Goal: Task Accomplishment & Management: Complete application form

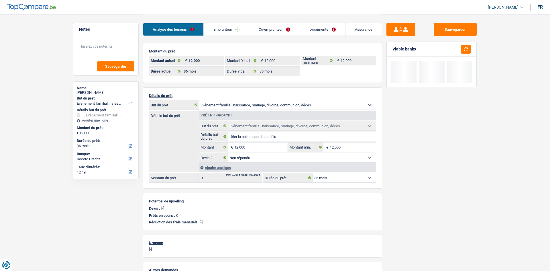
select select "familyEvent"
select select "36"
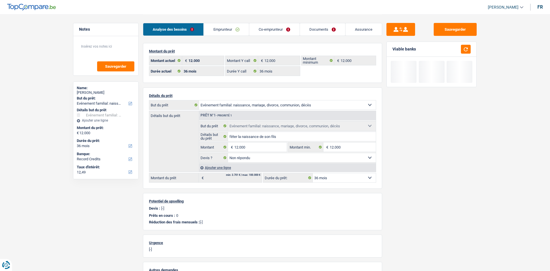
select select "familyEvent"
select select "not_answered"
select select "36"
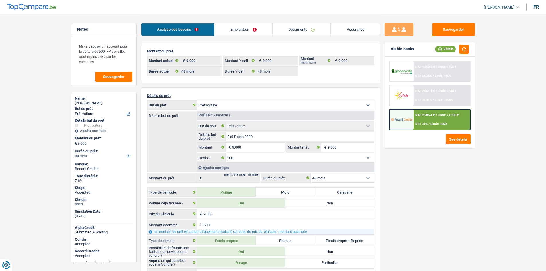
select select "car"
select select "48"
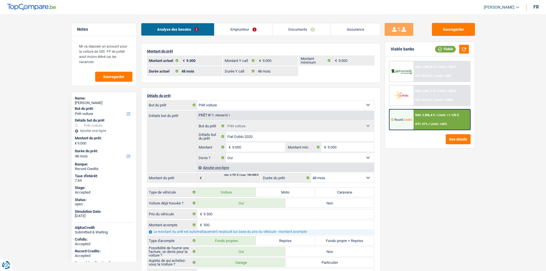
select select "car"
select select "yes"
select select "48"
click at [237, 30] on link "Emprunteur" at bounding box center [243, 29] width 58 height 12
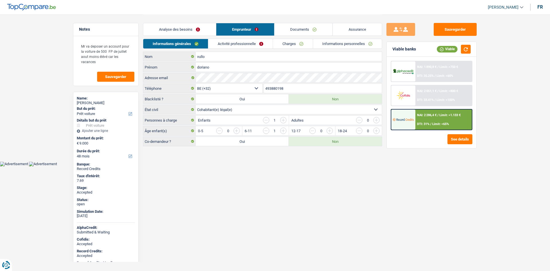
click at [241, 43] on link "Activité professionnelle" at bounding box center [240, 43] width 64 height 9
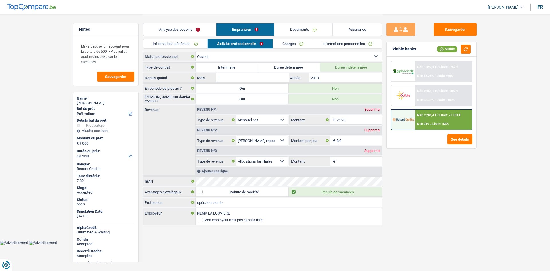
click at [290, 44] on link "Charges" at bounding box center [293, 43] width 40 height 9
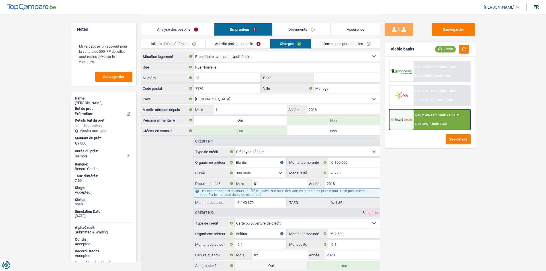
click at [323, 43] on link "Informations personnelles" at bounding box center [345, 43] width 69 height 9
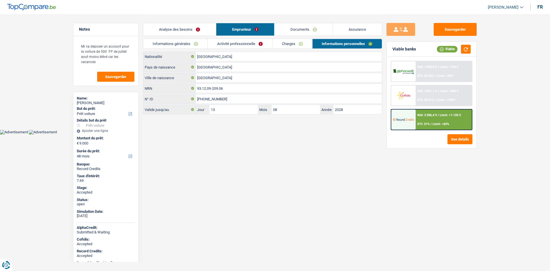
click at [310, 28] on link "Documents" at bounding box center [304, 29] width 58 height 12
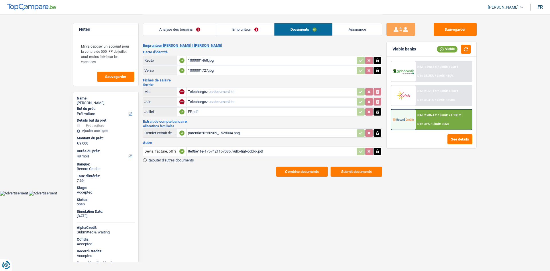
click at [368, 29] on link "Assurance" at bounding box center [357, 29] width 49 height 12
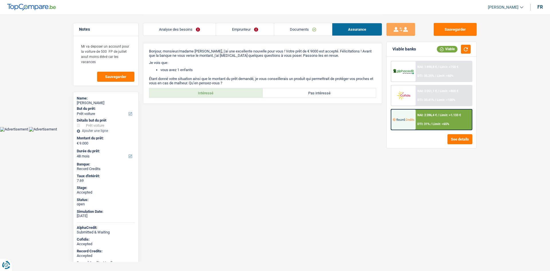
click at [199, 32] on link "Analyse des besoins" at bounding box center [179, 29] width 73 height 12
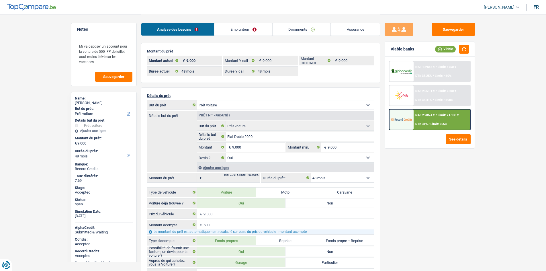
click at [249, 28] on link "Emprunteur" at bounding box center [243, 29] width 58 height 12
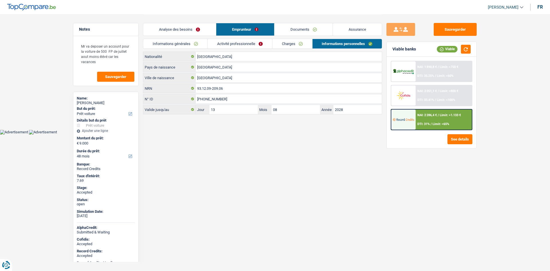
click at [308, 45] on link "Charges" at bounding box center [293, 43] width 40 height 9
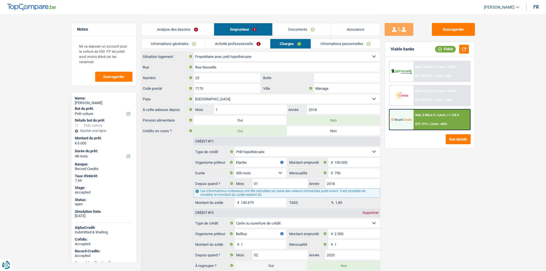
click at [422, 211] on div "Sauvegarder Viable banks Viable NAI: 1 890,8 € / Limit: >750 € DTI: 35.25% / Li…" at bounding box center [429, 142] width 99 height 239
click at [89, 104] on div "doriano vullo" at bounding box center [104, 103] width 58 height 5
copy div "doriano vullo"
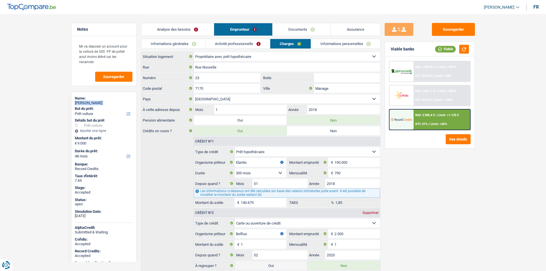
click at [191, 42] on link "Informations générales" at bounding box center [173, 43] width 64 height 9
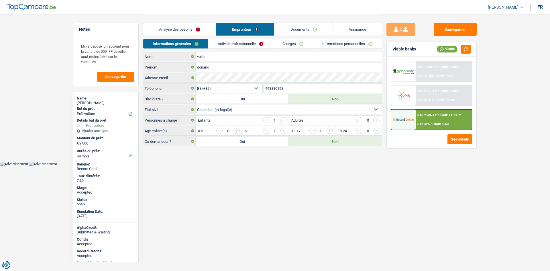
click at [268, 87] on input "493880198" at bounding box center [323, 88] width 118 height 9
click at [106, 63] on textarea "Mr va deposer un account pour la voiture de 500 FP de juillet aout moins élévé …" at bounding box center [105, 54] width 57 height 28
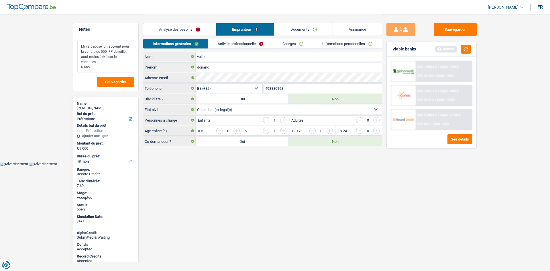
type textarea "Mr va deposer un account pour la voiture de 500 FP de juillet aout moins élévé …"
click at [241, 46] on link "Activité professionnelle" at bounding box center [240, 43] width 64 height 9
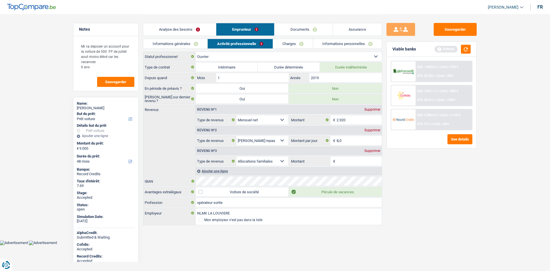
click at [461, 206] on div "Sauvegarder Viable banks Refresh NAI: 1 890,8 € / Limit: >750 € DTI: 35.25% / L…" at bounding box center [431, 142] width 99 height 239
click at [293, 44] on link "Charges" at bounding box center [293, 43] width 40 height 9
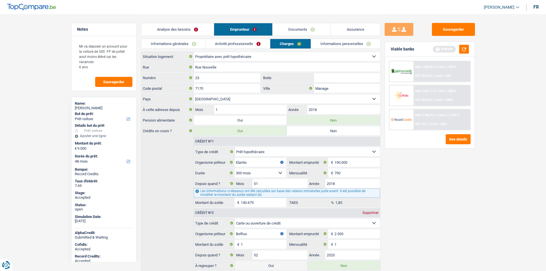
click at [395, 178] on div "Sauvegarder Viable banks Refresh NAI: 1 890,8 € / Limit: >750 € DTI: 35.25% / L…" at bounding box center [429, 142] width 99 height 239
click at [328, 74] on input "Boite" at bounding box center [347, 77] width 66 height 9
type input "23"
drag, startPoint x: 338, startPoint y: 42, endPoint x: 360, endPoint y: 99, distance: 61.7
click at [338, 42] on link "Informations personnelles" at bounding box center [345, 43] width 69 height 9
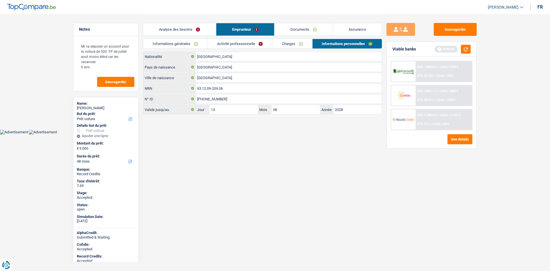
click at [403, 180] on div "Sauvegarder Viable banks Refresh NAI: 1 890,8 € / Limit: >750 € DTI: 35.25% / L…" at bounding box center [431, 142] width 99 height 239
click at [222, 77] on input "La Louvière" at bounding box center [289, 77] width 186 height 9
click at [301, 134] on html "Vous avez le contrôle de vos données Nous utilisons des cookies, tout comme nos…" at bounding box center [275, 67] width 550 height 134
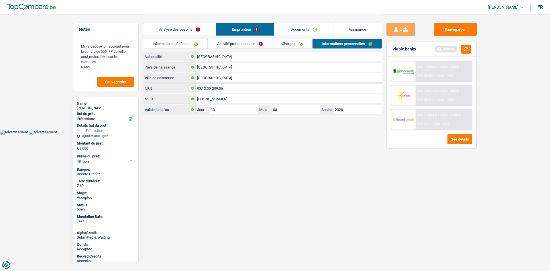
click at [307, 32] on link "Documents" at bounding box center [304, 29] width 58 height 12
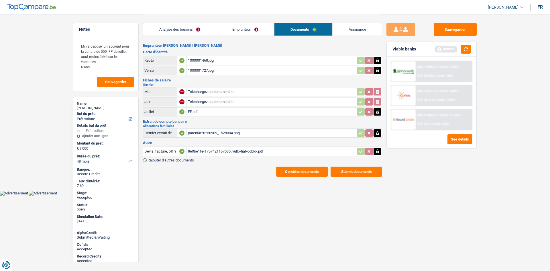
click at [345, 32] on link "Assurance" at bounding box center [357, 29] width 49 height 12
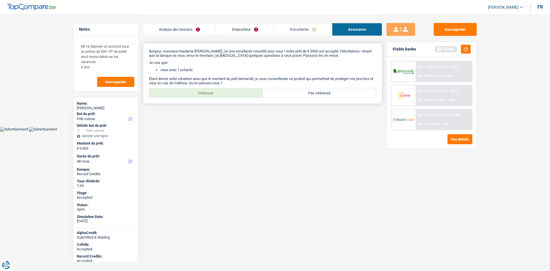
click at [193, 91] on label "Intéressé" at bounding box center [205, 92] width 113 height 9
click at [193, 91] on input "Intéressé" at bounding box center [205, 92] width 113 height 9
radio input "true"
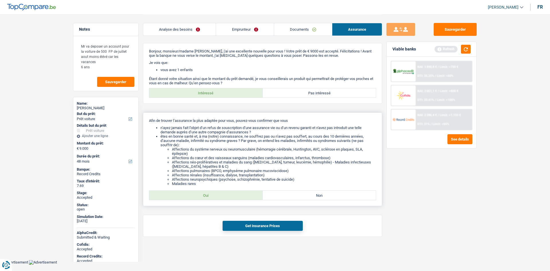
click at [230, 195] on label "Oui" at bounding box center [205, 195] width 113 height 9
click at [230, 195] on input "Oui" at bounding box center [205, 195] width 113 height 9
radio input "true"
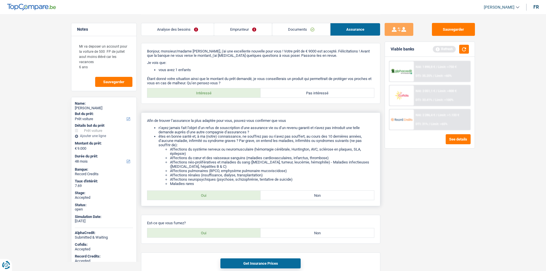
scroll to position [31, 0]
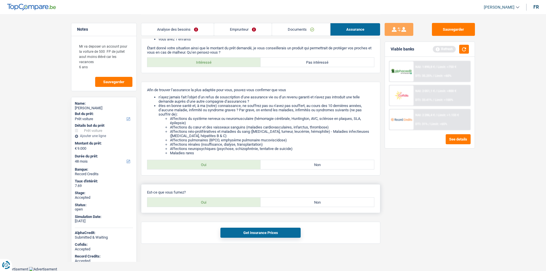
click at [247, 201] on label "Oui" at bounding box center [203, 201] width 113 height 9
click at [247, 201] on input "Oui" at bounding box center [203, 201] width 113 height 9
radio input "true"
click at [264, 233] on button "Get Insurance Prices" at bounding box center [260, 233] width 80 height 10
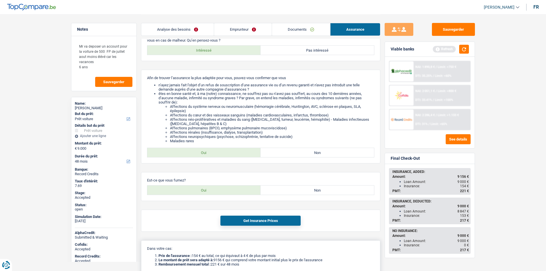
scroll to position [113, 0]
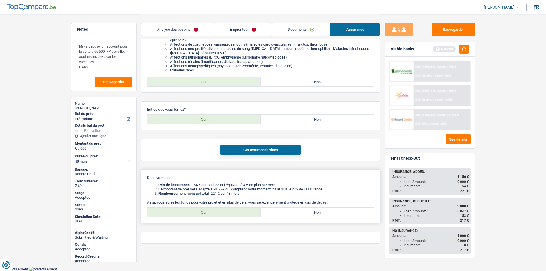
click at [219, 212] on label "Oui" at bounding box center [203, 211] width 113 height 9
click at [219, 212] on input "Oui" at bounding box center [203, 211] width 113 height 9
radio input "true"
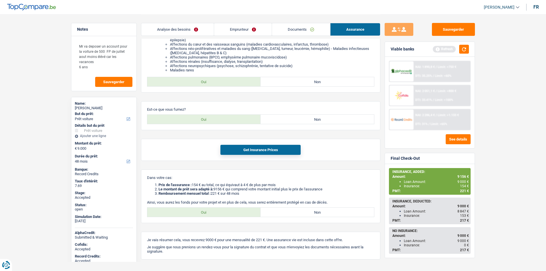
click at [517, 167] on main "Notes Mr va deposer un account pour la voiture de 500 FP de juillet aout moins …" at bounding box center [273, 85] width 546 height 396
click at [170, 25] on link "Analyse des besoins" at bounding box center [177, 29] width 73 height 12
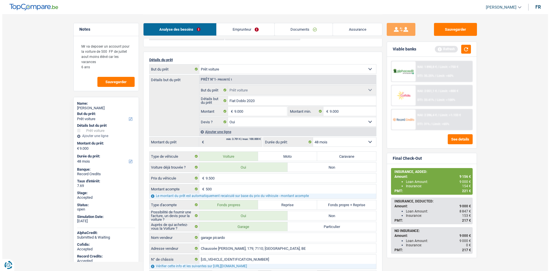
scroll to position [0, 0]
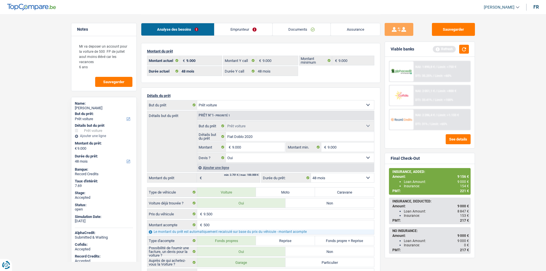
click at [503, 117] on main "Notes Mr va deposer un account pour la voiture de 500 FP de juillet aout moins …" at bounding box center [273, 262] width 546 height 524
click at [32, 94] on main "Notes Mr va deposer un account pour la voiture de 500 FP de juillet aout moins …" at bounding box center [273, 262] width 546 height 524
click at [44, 66] on main "Notes Mr va deposer un account pour la voiture de 500 FP de juillet aout moins …" at bounding box center [273, 262] width 546 height 524
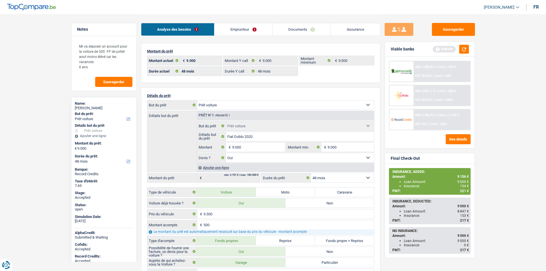
click at [43, 65] on main "Notes Mr va deposer un account pour la voiture de 500 FP de juillet aout moins …" at bounding box center [273, 262] width 546 height 524
click at [228, 30] on link "Emprunteur" at bounding box center [243, 29] width 58 height 12
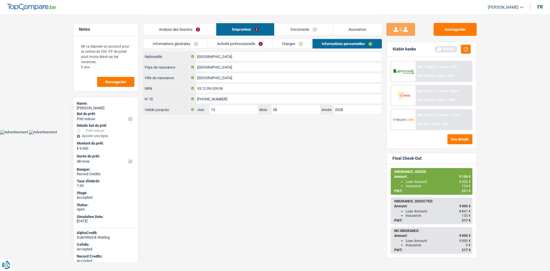
click at [233, 44] on link "Activité professionnelle" at bounding box center [240, 43] width 64 height 9
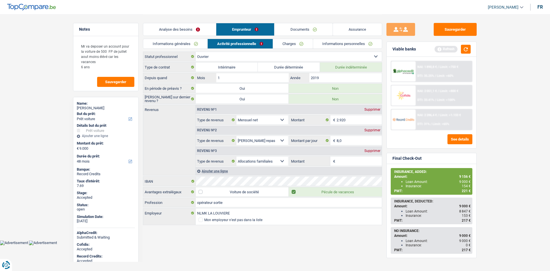
click at [196, 31] on link "Analyse des besoins" at bounding box center [179, 29] width 73 height 12
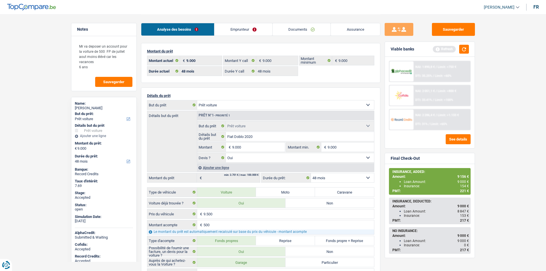
click at [321, 28] on link "Documents" at bounding box center [302, 29] width 58 height 12
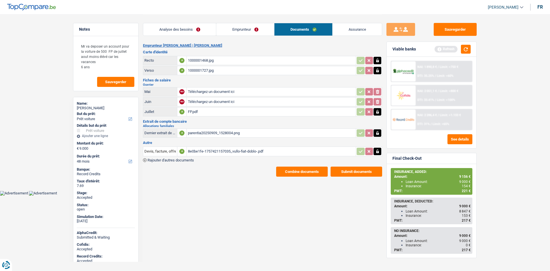
click at [221, 115] on div "FP.pdf" at bounding box center [271, 111] width 167 height 9
drag, startPoint x: 226, startPoint y: 28, endPoint x: 230, endPoint y: 32, distance: 5.5
click at [226, 28] on link "Emprunteur" at bounding box center [245, 29] width 58 height 12
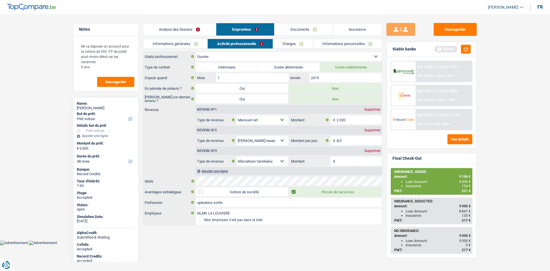
click at [297, 41] on link "Charges" at bounding box center [293, 43] width 40 height 9
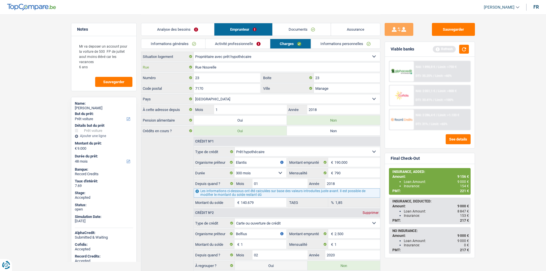
click at [239, 67] on input "Rue Nouvelle" at bounding box center [287, 66] width 186 height 9
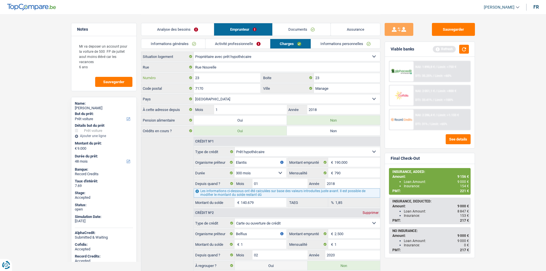
click at [230, 77] on input "23" at bounding box center [227, 77] width 67 height 9
click at [225, 91] on input "7170" at bounding box center [227, 88] width 67 height 9
click at [225, 90] on input "7170" at bounding box center [227, 88] width 67 height 9
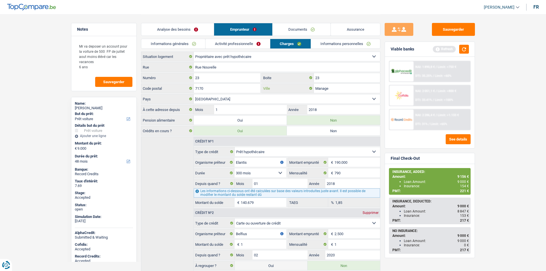
click at [340, 90] on input "Manage" at bounding box center [347, 88] width 66 height 9
drag, startPoint x: 329, startPoint y: 45, endPoint x: 311, endPoint y: 54, distance: 19.5
click at [329, 45] on link "Informations personnelles" at bounding box center [345, 43] width 69 height 9
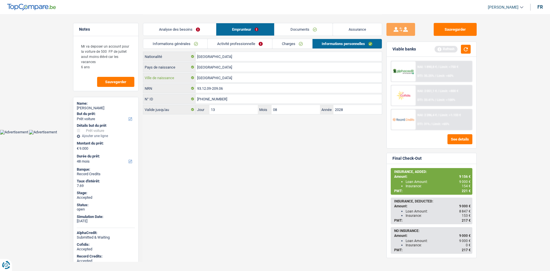
click at [242, 75] on input "La Louvière" at bounding box center [289, 77] width 186 height 9
click at [467, 185] on span "154 €" at bounding box center [466, 186] width 9 height 4
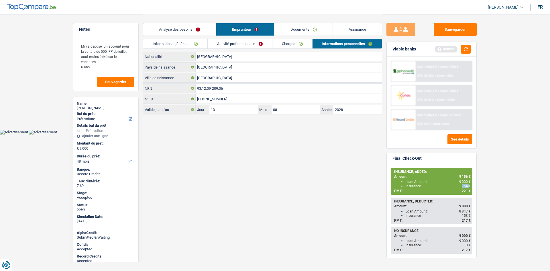
copy span "154"
drag, startPoint x: 466, startPoint y: 49, endPoint x: 468, endPoint y: 29, distance: 20.1
click at [467, 49] on button "button" at bounding box center [466, 49] width 10 height 9
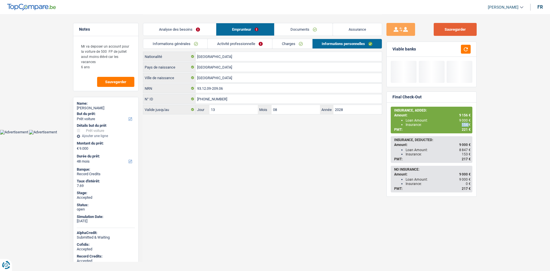
click at [465, 26] on button "Sauvegarder" at bounding box center [455, 29] width 43 height 13
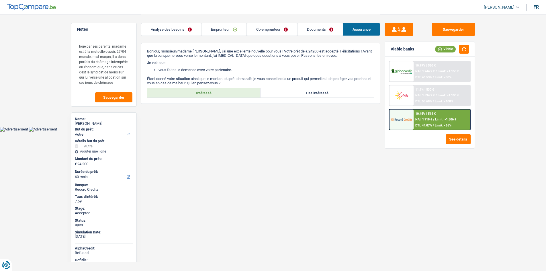
select select "other"
select select "60"
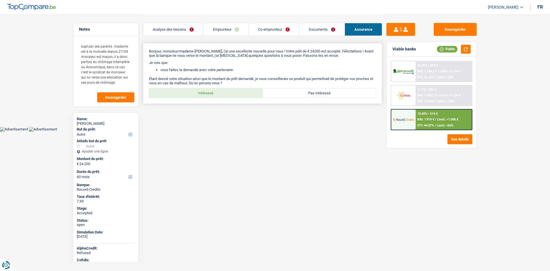
click at [205, 91] on label "Intéressé" at bounding box center [205, 92] width 113 height 9
click at [205, 91] on input "Intéressé" at bounding box center [205, 92] width 113 height 9
radio input "true"
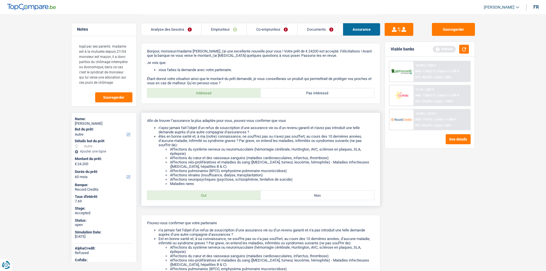
click at [220, 191] on label "Oui" at bounding box center [203, 195] width 113 height 9
click at [220, 191] on input "Oui" at bounding box center [203, 195] width 113 height 9
radio input "true"
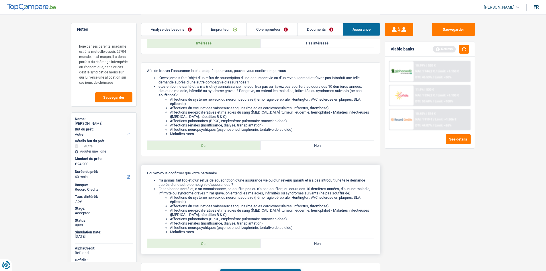
scroll to position [91, 0]
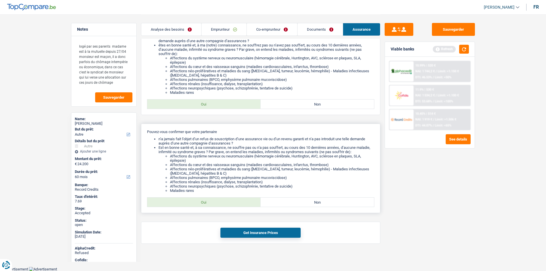
click at [226, 201] on label "Oui" at bounding box center [203, 201] width 113 height 9
click at [226, 201] on input "Oui" at bounding box center [203, 201] width 113 height 9
radio input "true"
click at [274, 232] on button "Get Insurance Prices" at bounding box center [260, 233] width 80 height 10
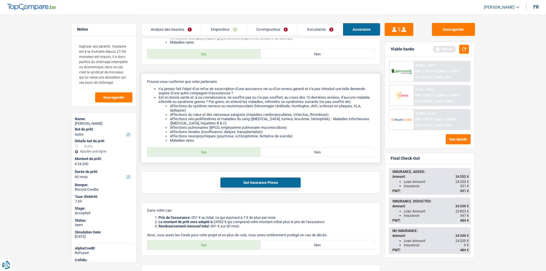
scroll to position [174, 0]
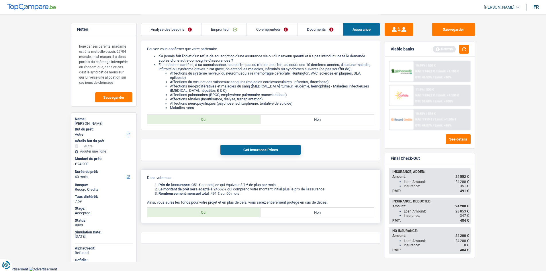
click at [213, 211] on label "Oui" at bounding box center [203, 211] width 113 height 9
click at [213, 211] on input "Oui" at bounding box center [203, 211] width 113 height 9
radio input "true"
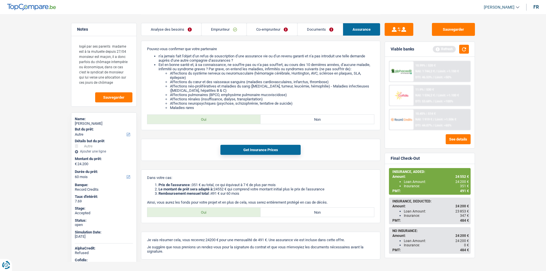
click at [44, 44] on main "Notes logé par ses parents madame est à la mutuelle depuis 27/04 monsieur est m…" at bounding box center [273, 54] width 546 height 456
click at [524, 175] on main "Notes logé par ses parents madame est à la mutuelle depuis 27/04 monsieur est m…" at bounding box center [273, 54] width 546 height 456
click at [462, 48] on button "button" at bounding box center [464, 49] width 10 height 9
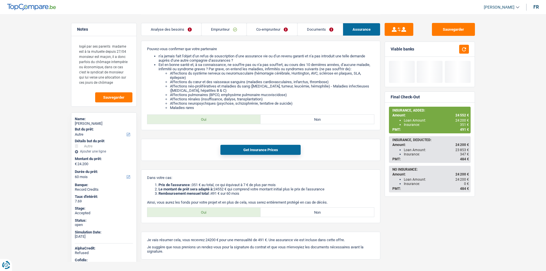
click at [510, 94] on main "Notes logé par ses parents madame est à la mutuelle depuis 27/04 monsieur est m…" at bounding box center [273, 54] width 546 height 456
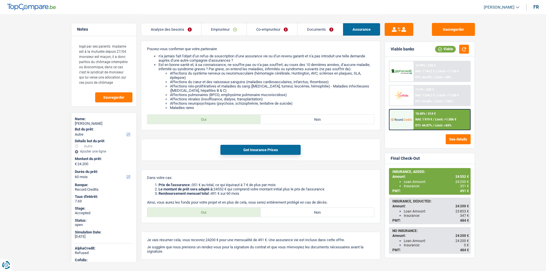
click at [524, 125] on main "Notes logé par ses parents madame est à la mutuelle depuis 27/04 monsieur est m…" at bounding box center [273, 54] width 546 height 456
click at [516, 113] on main "Notes logé par ses parents madame est à la mutuelle depuis 27/04 monsieur est m…" at bounding box center [273, 54] width 546 height 456
click at [167, 8] on header "Habib Tasan Se déconnecter fr" at bounding box center [273, 7] width 546 height 15
click at [462, 26] on button "Sauvegarder" at bounding box center [453, 29] width 43 height 13
click at [187, 8] on header "Habib Tasan Se déconnecter fr" at bounding box center [273, 7] width 546 height 15
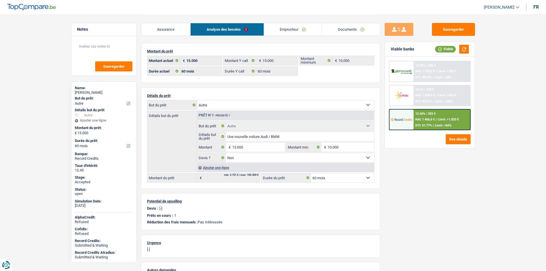
select select "other"
select select "60"
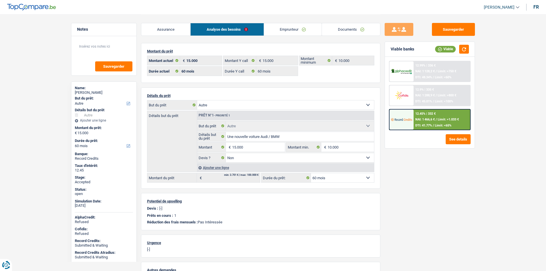
select select "other"
select select "false"
select select "60"
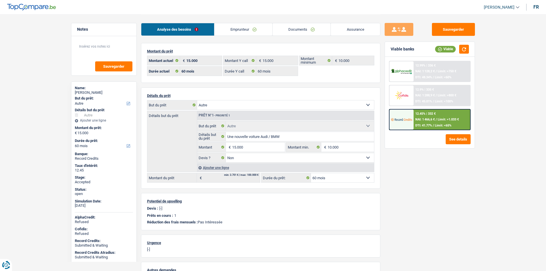
click at [255, 28] on link "Emprunteur" at bounding box center [243, 29] width 58 height 12
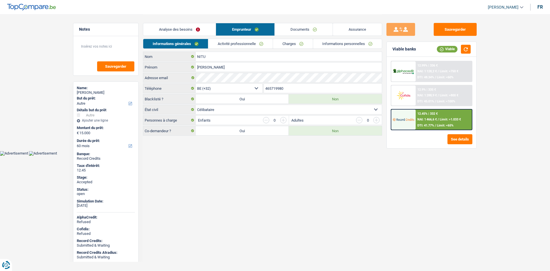
click at [299, 35] on link "Documents" at bounding box center [304, 29] width 58 height 12
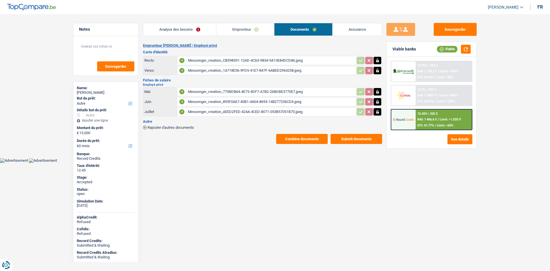
click at [273, 30] on link "Emprunteur" at bounding box center [245, 29] width 58 height 12
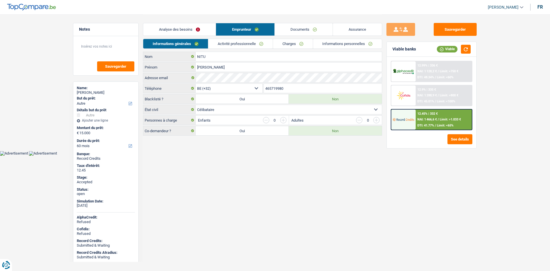
click at [291, 40] on link "Charges" at bounding box center [293, 43] width 40 height 9
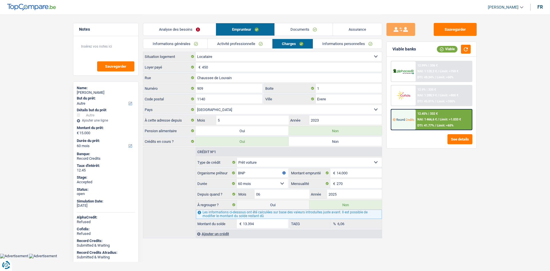
click at [451, 184] on div "Sauvegarder Viable banks Viable 12.99% | 336 € NAI: 1 128,2 € / Limit: >750 € D…" at bounding box center [431, 142] width 99 height 239
click at [87, 91] on div "MARIAN NITU" at bounding box center [106, 92] width 58 height 5
copy div "MARIAN NITU"
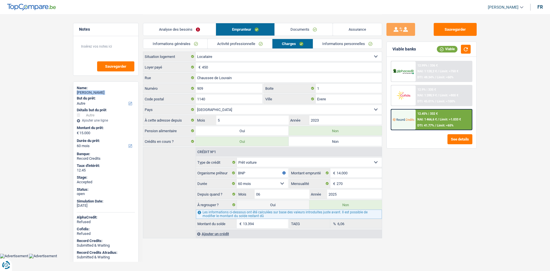
click at [205, 46] on link "Informations générales" at bounding box center [175, 43] width 64 height 9
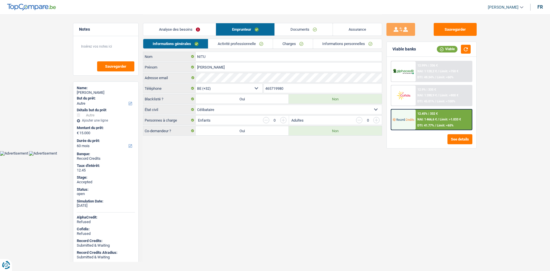
click at [293, 88] on input "465719980" at bounding box center [323, 88] width 118 height 9
click at [220, 154] on body "Vous avez le contrôle de vos données Nous utilisons des cookies, tout comme nos…" at bounding box center [275, 78] width 550 height 156
click at [230, 44] on link "Activité professionnelle" at bounding box center [240, 43] width 64 height 9
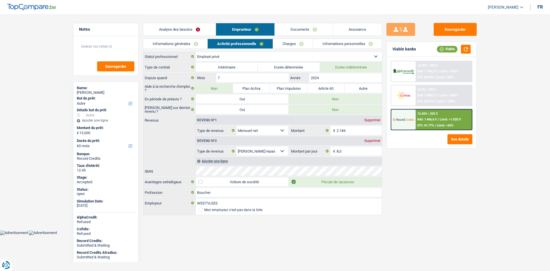
click at [286, 44] on link "Charges" at bounding box center [293, 43] width 40 height 9
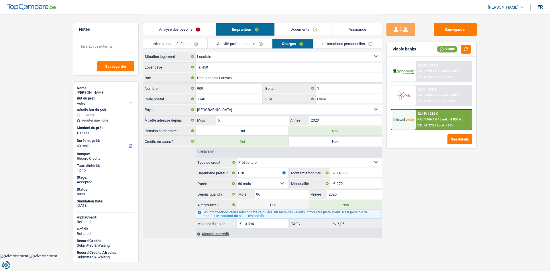
click at [320, 39] on link "Informations personnelles" at bounding box center [347, 43] width 69 height 9
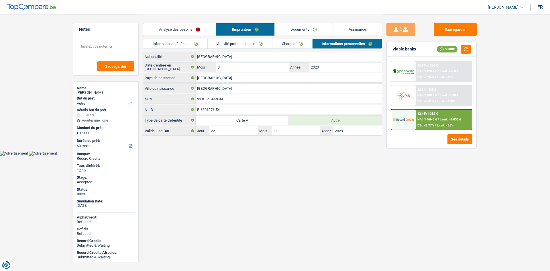
click at [276, 156] on html "Vous avez le contrôle de vos données Nous utilisons des cookies, tout comme nos…" at bounding box center [275, 78] width 550 height 156
click at [315, 30] on link "Documents" at bounding box center [304, 29] width 58 height 12
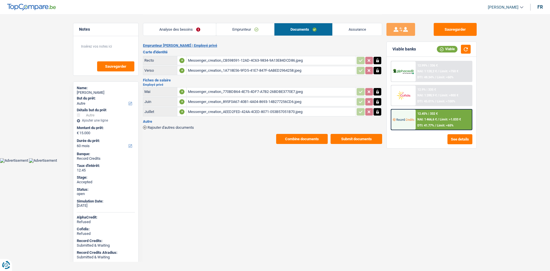
click at [253, 58] on div "Messenger_creation_CB598591-12AD-4C63-9834-9A13E84DCD86.jpeg" at bounding box center [271, 60] width 167 height 9
click at [294, 69] on div "Messenger_creation_1A718E56-9FD5-41E7-847F-6ABED2964258.jpeg" at bounding box center [271, 70] width 167 height 9
click at [344, 30] on link "Assurance" at bounding box center [357, 29] width 49 height 12
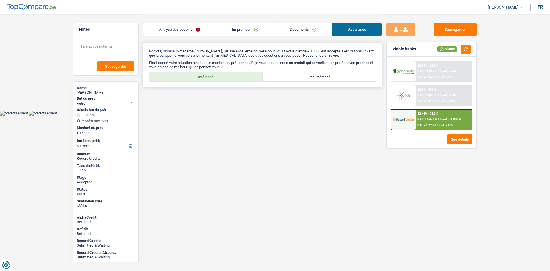
click at [218, 79] on label "Intéressé" at bounding box center [205, 76] width 113 height 9
click at [218, 79] on input "Intéressé" at bounding box center [205, 76] width 113 height 9
radio input "true"
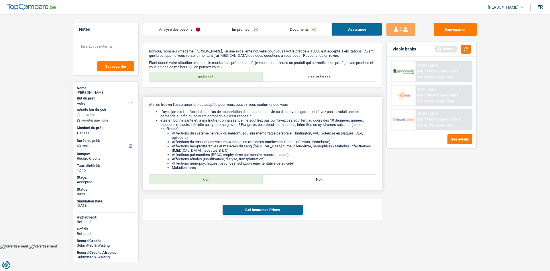
click at [235, 180] on label "Oui" at bounding box center [205, 179] width 113 height 9
click at [235, 180] on input "Oui" at bounding box center [205, 179] width 113 height 9
radio input "true"
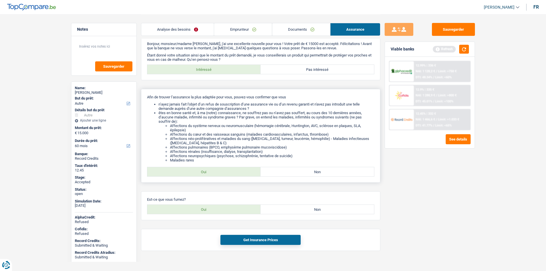
scroll to position [15, 0]
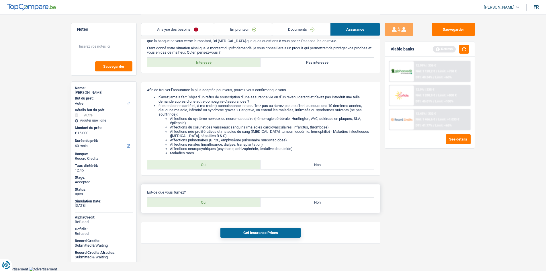
click at [234, 203] on label "Oui" at bounding box center [203, 201] width 113 height 9
click at [234, 203] on input "Oui" at bounding box center [203, 201] width 113 height 9
radio input "true"
click at [284, 204] on label "Non" at bounding box center [317, 201] width 113 height 9
click at [284, 204] on input "Non" at bounding box center [317, 201] width 113 height 9
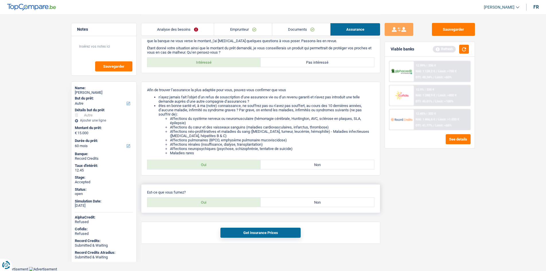
radio input "true"
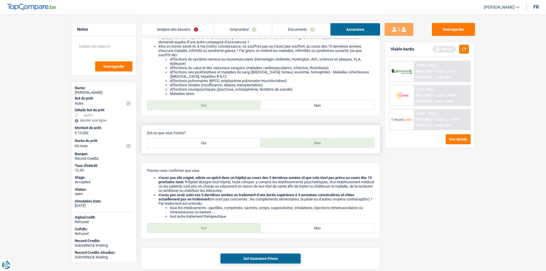
scroll to position [100, 0]
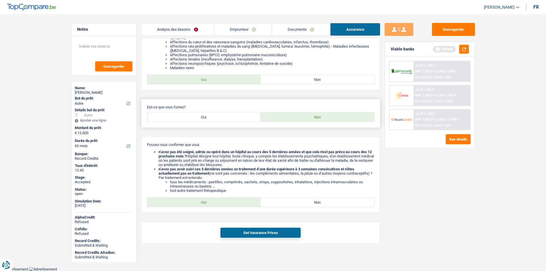
click at [229, 117] on label "Oui" at bounding box center [203, 116] width 113 height 9
click at [229, 117] on input "Oui" at bounding box center [203, 116] width 113 height 9
radio input "true"
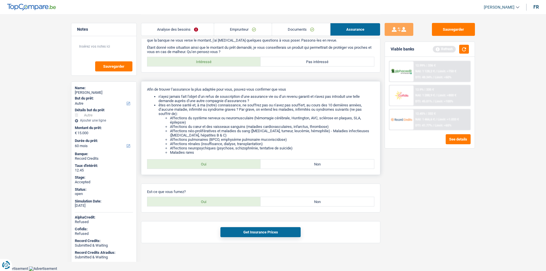
scroll to position [15, 0]
click at [261, 237] on button "Get Insurance Prices" at bounding box center [260, 233] width 80 height 10
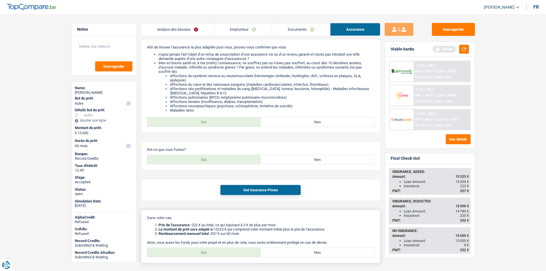
scroll to position [97, 0]
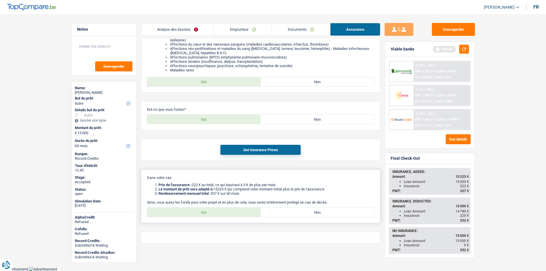
click at [235, 213] on label "Oui" at bounding box center [203, 211] width 113 height 9
click at [235, 213] on input "Oui" at bounding box center [203, 211] width 113 height 9
radio input "true"
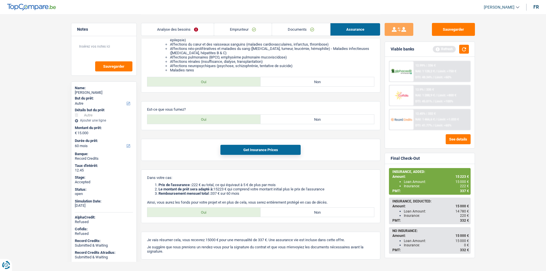
click at [489, 190] on main "Notes Sauvegarder Name: MARIAN NITU But du prêt: Confort maison: meubles, texti…" at bounding box center [273, 93] width 546 height 380
click at [296, 32] on link "Documents" at bounding box center [301, 29] width 58 height 12
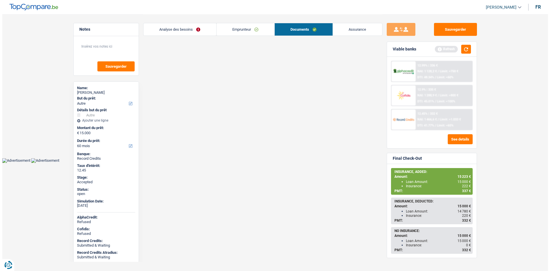
scroll to position [0, 0]
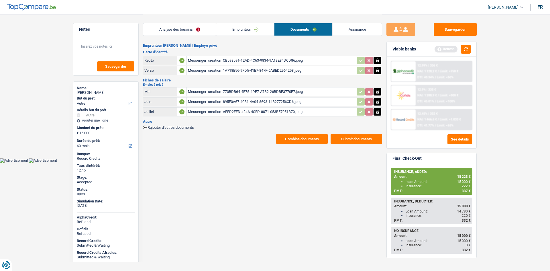
click at [275, 28] on link "Documents" at bounding box center [304, 29] width 58 height 12
click at [263, 27] on link "Emprunteur" at bounding box center [245, 29] width 58 height 12
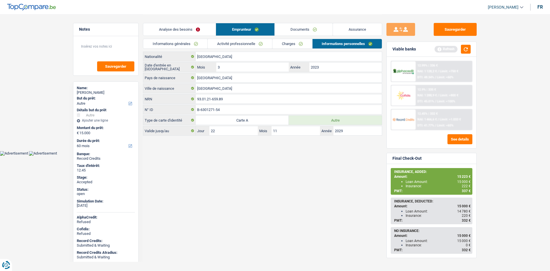
click at [300, 156] on html "Vous avez le contrôle de vos données Nous utilisons des cookies, tout comme nos…" at bounding box center [275, 78] width 550 height 156
click at [168, 16] on div "Analyse des besoins Emprunteur Documents Assurance" at bounding box center [262, 26] width 239 height 24
click at [506, 156] on html "Vous avez le contrôle de vos données Nous utilisons des cookies, tout comme nos…" at bounding box center [275, 78] width 550 height 156
click at [296, 29] on link "Documents" at bounding box center [304, 29] width 58 height 12
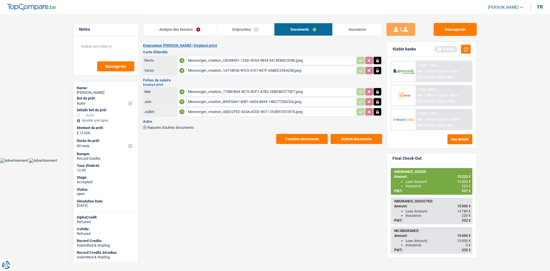
click at [265, 111] on div "Messenger_creation_AEED2FED-424A-4CED-8071-053B57051B70.jpeg" at bounding box center [271, 111] width 167 height 9
click at [287, 102] on div "Messenger_creation_895F0A67-40B1-4A04-8693-14B277256CD6.jpeg" at bounding box center [271, 101] width 167 height 9
click at [277, 90] on div "Messenger_creation_770BDB64-4E75-4DF7-A7B2-26BDBE3770E7.jpeg" at bounding box center [271, 91] width 167 height 9
click at [251, 32] on link "Emprunteur" at bounding box center [245, 29] width 58 height 12
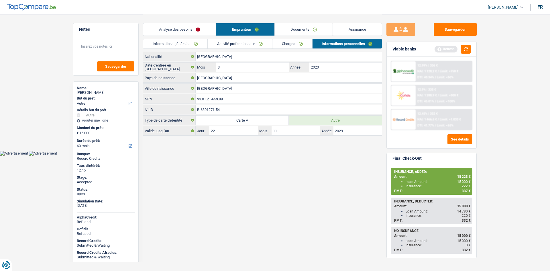
click at [290, 45] on link "Charges" at bounding box center [293, 43] width 40 height 9
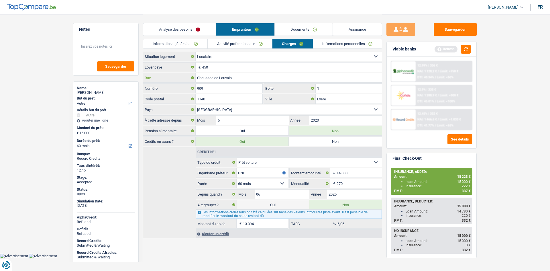
click at [273, 75] on input "Chaussee de Louvain" at bounding box center [289, 77] width 186 height 9
click at [251, 86] on input "909" at bounding box center [229, 88] width 67 height 9
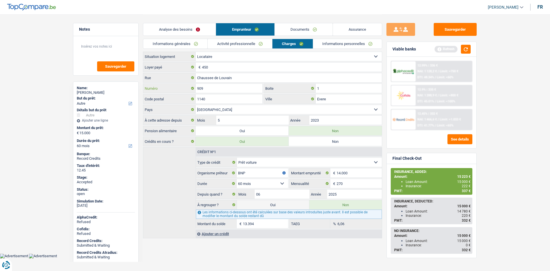
click at [251, 86] on input "909" at bounding box center [229, 88] width 67 height 9
click at [334, 89] on input "1" at bounding box center [349, 88] width 66 height 9
click at [225, 97] on input "1140" at bounding box center [229, 98] width 67 height 9
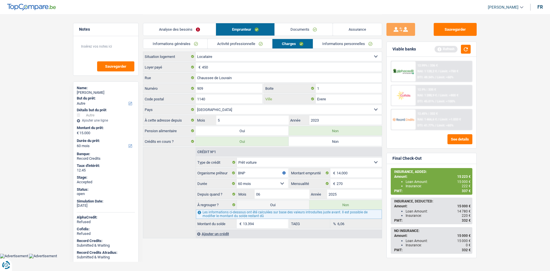
click at [323, 97] on input "Evere" at bounding box center [349, 98] width 66 height 9
click at [349, 42] on link "Informations personnelles" at bounding box center [347, 43] width 69 height 9
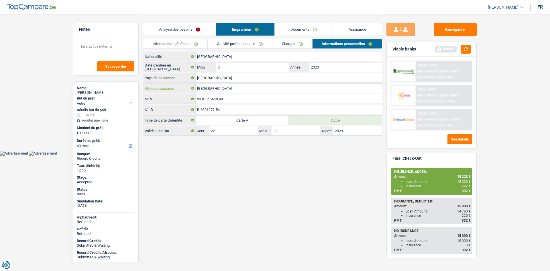
click at [246, 91] on input "ALEXANDRIA" at bounding box center [289, 88] width 186 height 9
click at [465, 184] on span "222 €" at bounding box center [466, 186] width 9 height 4
copy span "222"
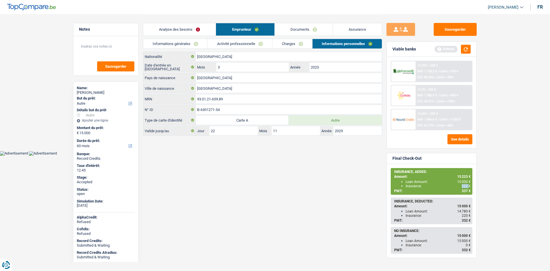
click at [180, 47] on link "Informations générales" at bounding box center [175, 43] width 64 height 9
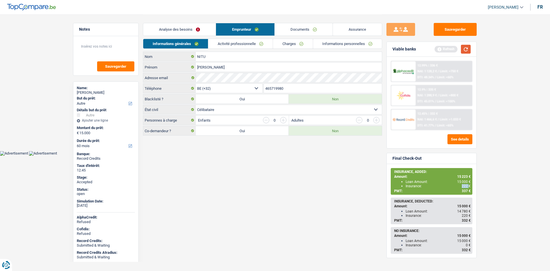
drag, startPoint x: 467, startPoint y: 48, endPoint x: 470, endPoint y: 41, distance: 7.5
click at [467, 47] on button "button" at bounding box center [466, 49] width 10 height 9
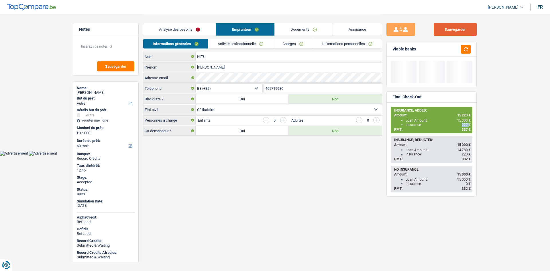
click at [469, 25] on button "Sauvegarder" at bounding box center [455, 29] width 43 height 13
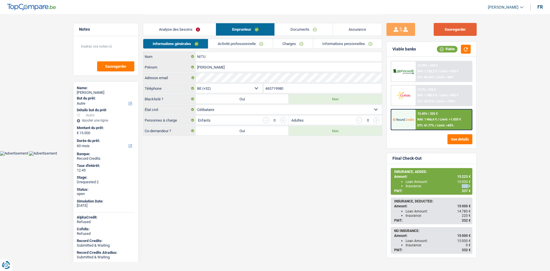
drag, startPoint x: 472, startPoint y: 31, endPoint x: 346, endPoint y: 44, distance: 126.6
click at [472, 30] on button "Sauvegarder" at bounding box center [455, 29] width 43 height 13
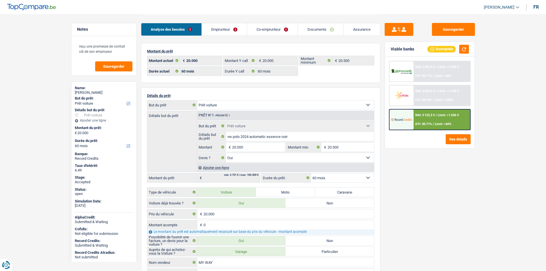
select select "car"
select select "60"
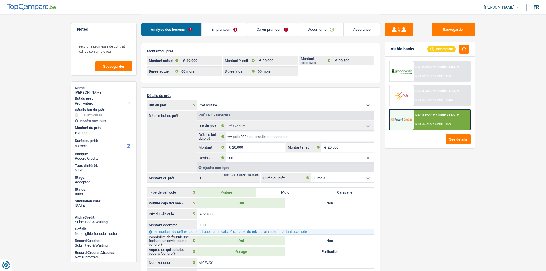
select select "car"
select select "yes"
select select "60"
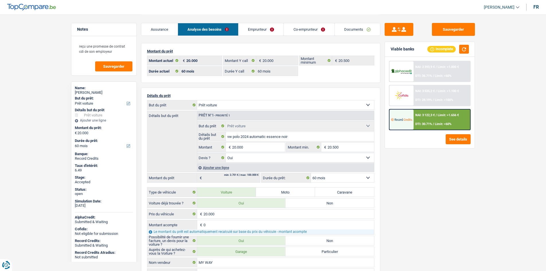
select select "car"
select select "60"
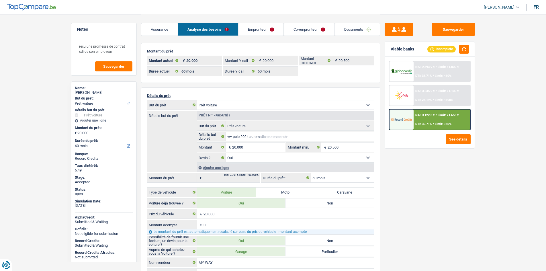
select select "car"
select select "yes"
select select "60"
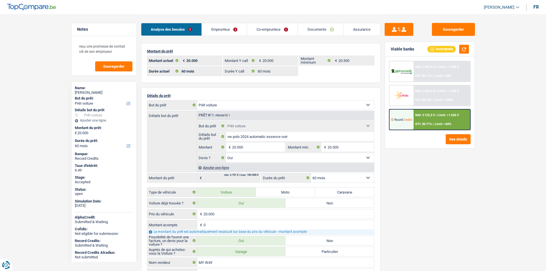
click at [241, 28] on link "Emprunteur" at bounding box center [224, 29] width 45 height 12
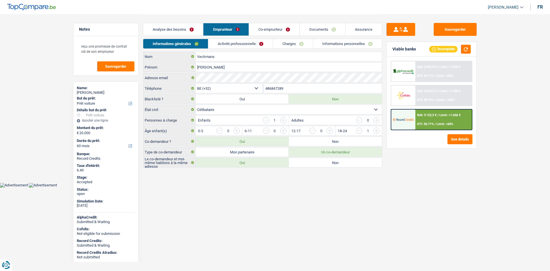
click at [307, 43] on link "Charges" at bounding box center [293, 43] width 40 height 9
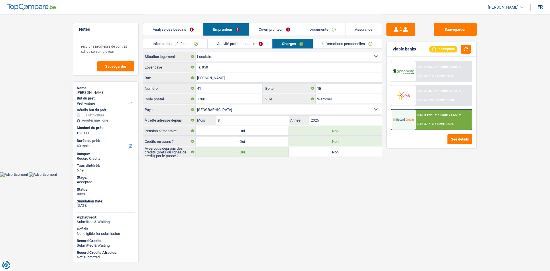
click at [48, 84] on main "Notes reçu une promesse de contrat cdi de son employeur Sauvegarder Name: Sophi…" at bounding box center [275, 86] width 550 height 172
click at [278, 28] on link "Co-emprunteur" at bounding box center [274, 29] width 50 height 12
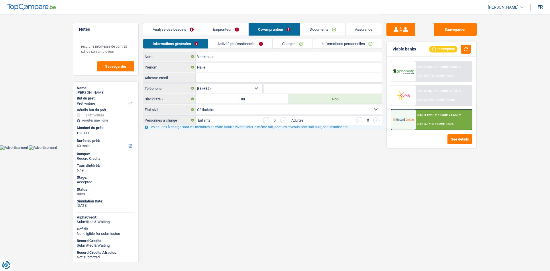
click at [100, 93] on div "Sophie Veckmans" at bounding box center [106, 92] width 58 height 5
copy div "Sophie Veckmans"
click at [223, 28] on link "Emprunteur" at bounding box center [225, 29] width 45 height 12
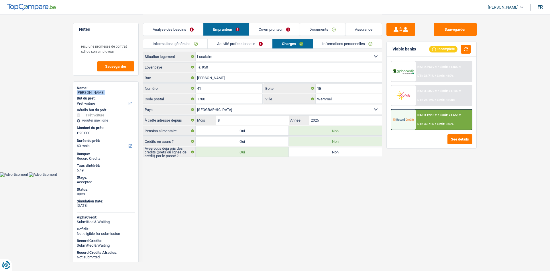
click at [199, 44] on link "Informations générales" at bounding box center [175, 43] width 64 height 9
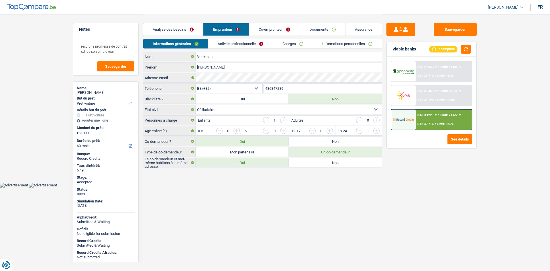
click at [294, 89] on input "486847289" at bounding box center [323, 88] width 118 height 9
click at [242, 187] on html "Vous avez le contrôle de vos données Nous utilisons des cookies, tout comme nos…" at bounding box center [275, 93] width 550 height 187
click at [116, 52] on textarea "reçu une promesse de contrat cdi de son employeur" at bounding box center [105, 48] width 57 height 17
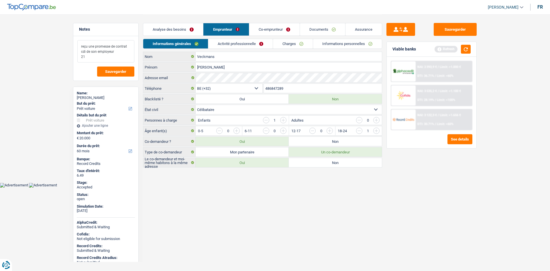
type textarea "reçu une promesse de contrat cdi de son employeur 21"
click at [263, 187] on html "Vous avez le contrôle de vos données Nous utilisons des cookies, tout comme nos…" at bounding box center [275, 93] width 550 height 187
drag, startPoint x: 235, startPoint y: 43, endPoint x: 261, endPoint y: 78, distance: 43.3
click at [235, 43] on link "Activité professionnelle" at bounding box center [240, 43] width 64 height 9
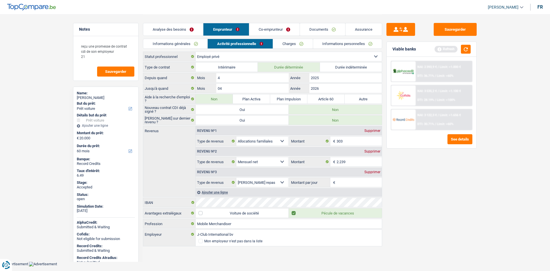
click at [273, 27] on link "Co-emprunteur" at bounding box center [274, 29] width 50 height 12
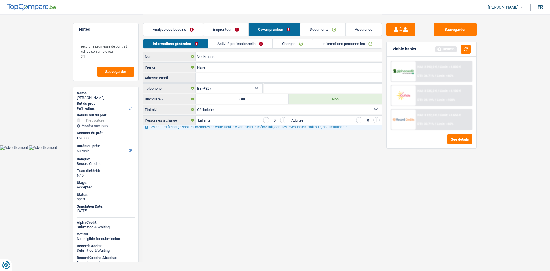
click at [255, 42] on link "Activité professionnelle" at bounding box center [240, 43] width 64 height 9
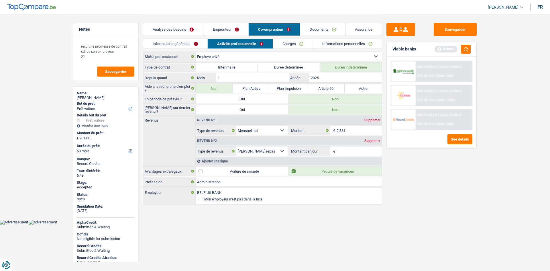
click at [242, 29] on link "Emprunteur" at bounding box center [225, 29] width 45 height 12
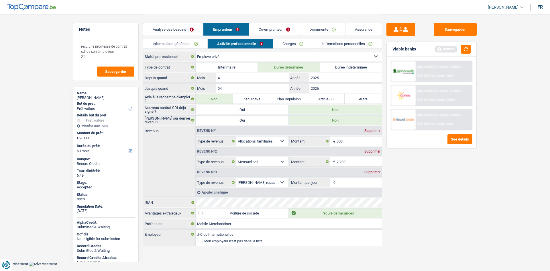
click at [295, 42] on link "Charges" at bounding box center [293, 43] width 40 height 9
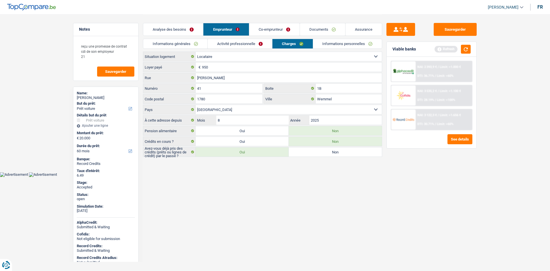
click at [287, 26] on link "Co-emprunteur" at bounding box center [274, 29] width 50 height 12
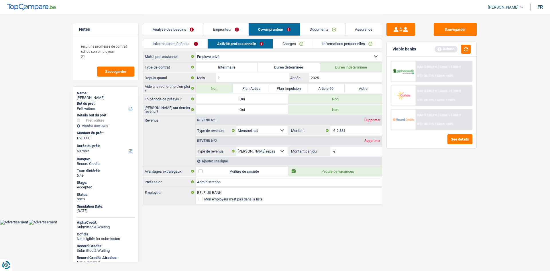
click at [299, 44] on link "Charges" at bounding box center [293, 43] width 40 height 9
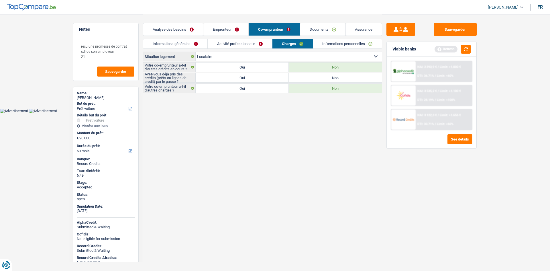
click at [229, 30] on link "Emprunteur" at bounding box center [225, 29] width 45 height 12
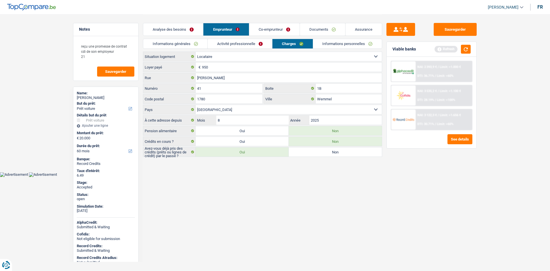
click at [327, 42] on link "Informations personnelles" at bounding box center [347, 43] width 69 height 9
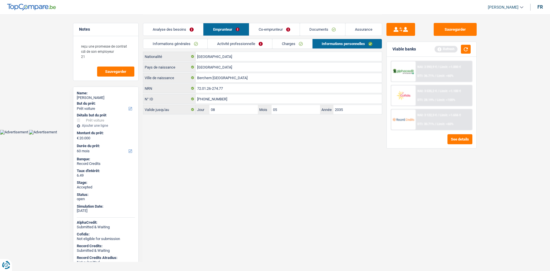
click at [299, 28] on link "Co-emprunteur" at bounding box center [274, 29] width 50 height 12
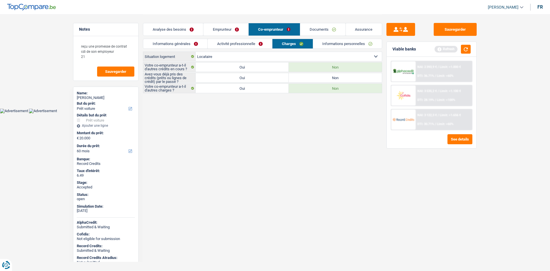
click at [334, 39] on link "Informations personnelles" at bounding box center [347, 43] width 69 height 9
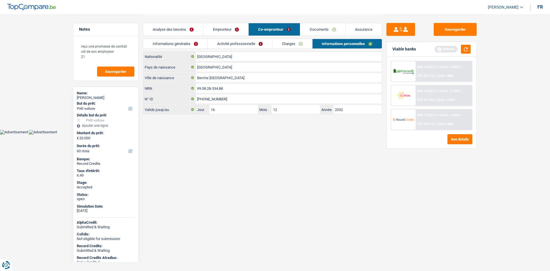
click at [327, 28] on link "Documents" at bounding box center [322, 29] width 45 height 12
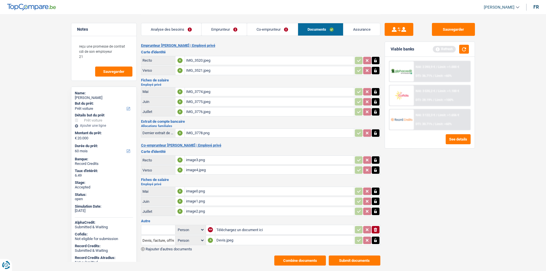
click at [355, 30] on link "Assurance" at bounding box center [361, 29] width 37 height 12
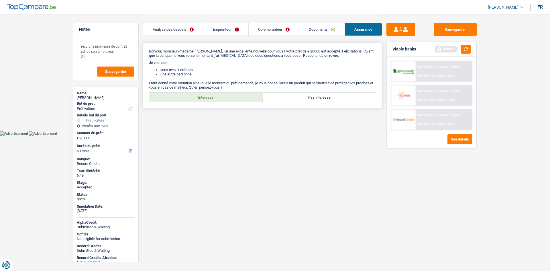
click at [197, 99] on label "Intéressé" at bounding box center [205, 97] width 113 height 9
click at [197, 99] on input "Intéressé" at bounding box center [205, 97] width 113 height 9
radio input "true"
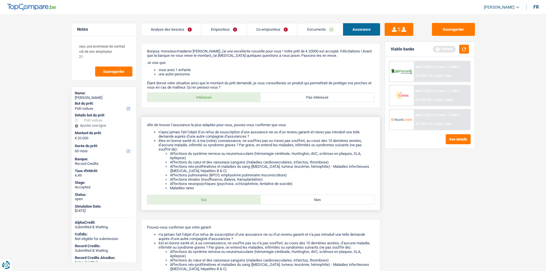
click at [229, 202] on label "Oui" at bounding box center [203, 199] width 113 height 9
click at [229, 202] on input "Oui" at bounding box center [203, 199] width 113 height 9
radio input "true"
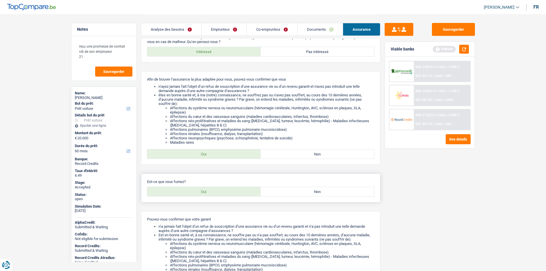
scroll to position [133, 0]
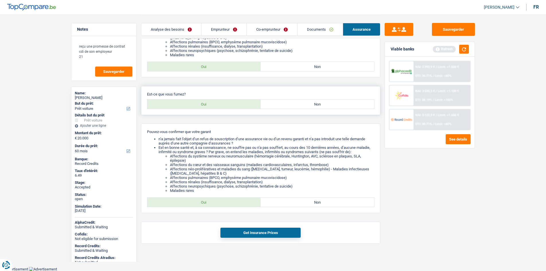
click at [311, 106] on label "Non" at bounding box center [317, 103] width 113 height 9
click at [311, 106] on input "Non" at bounding box center [317, 103] width 113 height 9
radio input "true"
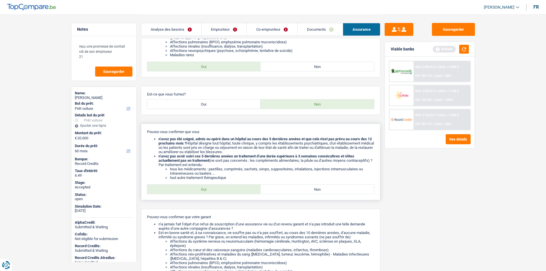
click at [205, 194] on div "Pouvez-vous confirmer que vous n’avez pas été soigné, admis ou opéré dans un hô…" at bounding box center [260, 162] width 239 height 77
click at [213, 192] on label "Oui" at bounding box center [203, 189] width 113 height 9
click at [213, 192] on input "Oui" at bounding box center [203, 189] width 113 height 9
radio input "true"
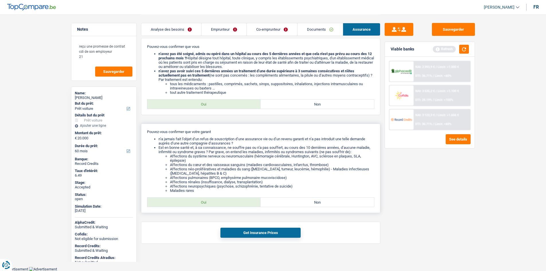
click at [217, 199] on label "Oui" at bounding box center [203, 201] width 113 height 9
click at [217, 199] on input "Oui" at bounding box center [203, 201] width 113 height 9
radio input "true"
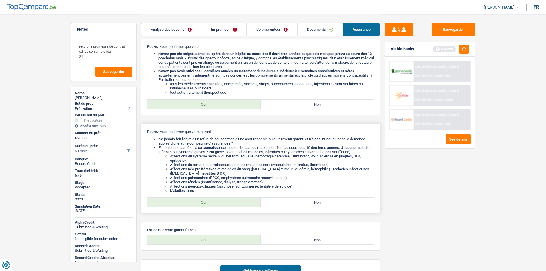
scroll to position [256, 0]
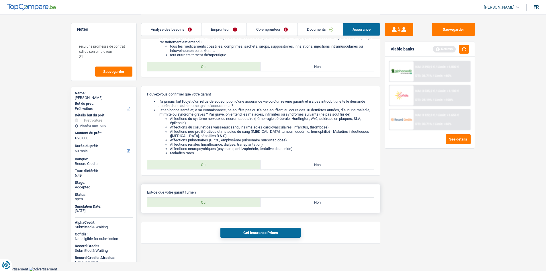
click at [304, 201] on label "Non" at bounding box center [317, 201] width 113 height 9
click at [304, 201] on input "Non" at bounding box center [317, 201] width 113 height 9
radio input "true"
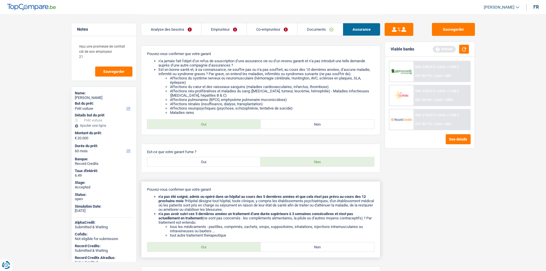
scroll to position [341, 0]
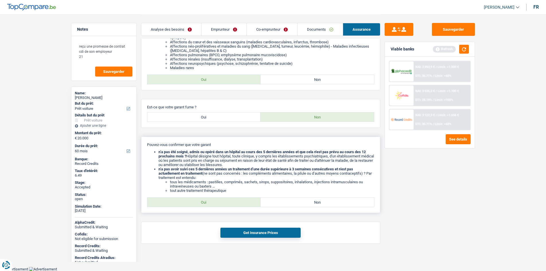
click at [230, 201] on label "Oui" at bounding box center [203, 201] width 113 height 9
click at [230, 201] on input "Oui" at bounding box center [203, 201] width 113 height 9
radio input "true"
click at [459, 159] on div "Sauvegarder Viable banks Refresh NAI: 2 393,9 € / Limit: >1.000 € DTI: 36.71% /…" at bounding box center [429, 142] width 99 height 239
click at [446, 183] on div "Sauvegarder Viable banks Refresh NAI: 2 393,9 € / Limit: >1.000 € DTI: 36.71% /…" at bounding box center [429, 142] width 99 height 239
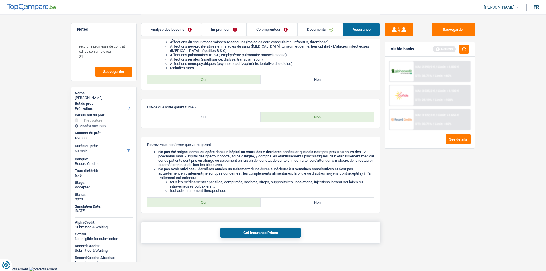
click at [256, 234] on button "Get Insurance Prices" at bounding box center [260, 233] width 80 height 10
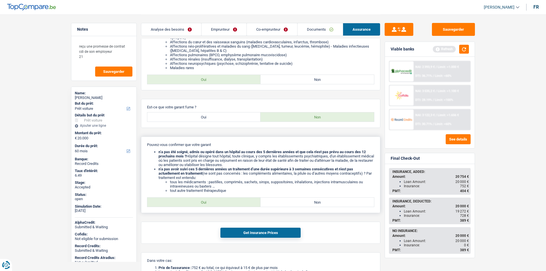
scroll to position [424, 0]
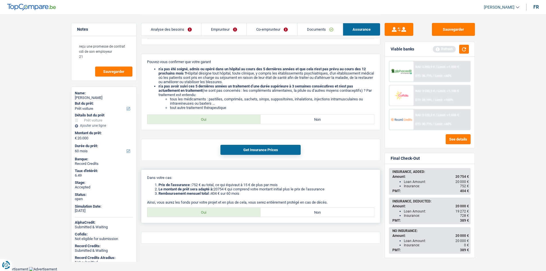
click at [237, 210] on label "Oui" at bounding box center [203, 211] width 113 height 9
click at [237, 210] on input "Oui" at bounding box center [203, 211] width 113 height 9
radio input "true"
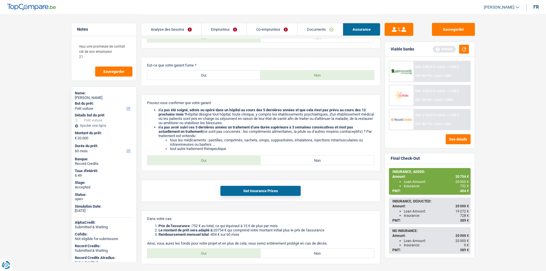
scroll to position [338, 0]
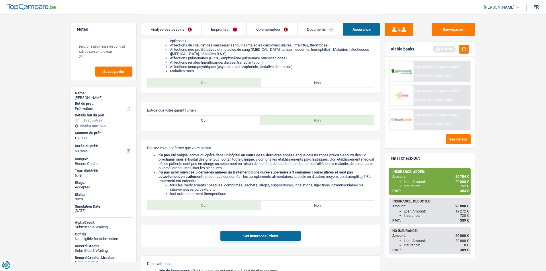
click at [448, 122] on div "NAI: 3 122,3 € / Limit: >1.656 € DTI: 30.71% / Limit: <60%" at bounding box center [442, 119] width 56 height 20
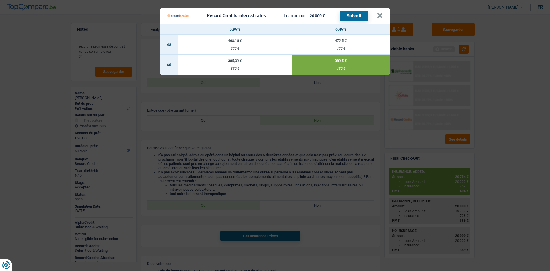
click at [383, 14] on Credits___BV_modal_header_ "Record Credits interest rates Loan amount: 20 000 € Submit ×" at bounding box center [274, 15] width 229 height 15
click at [381, 13] on button "×" at bounding box center [380, 16] width 6 height 6
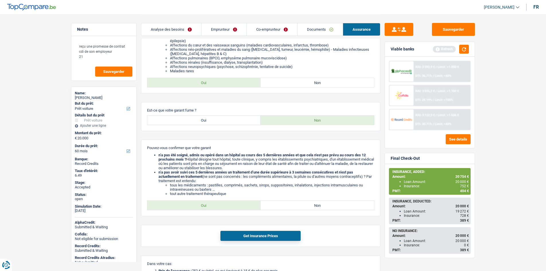
click at [501, 142] on main "Notes reçu une promesse de contrat cdi de son employeur 21 Sauvegarder Name: So…" at bounding box center [273, 15] width 546 height 706
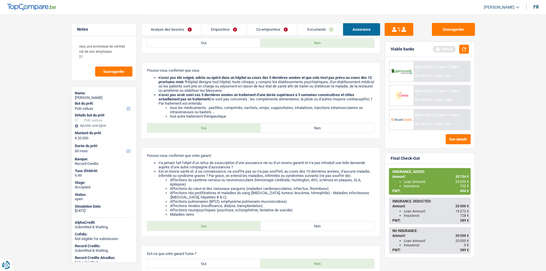
drag, startPoint x: 189, startPoint y: 29, endPoint x: 202, endPoint y: 32, distance: 12.8
click at [189, 29] on link "Analyse des besoins" at bounding box center [171, 29] width 60 height 12
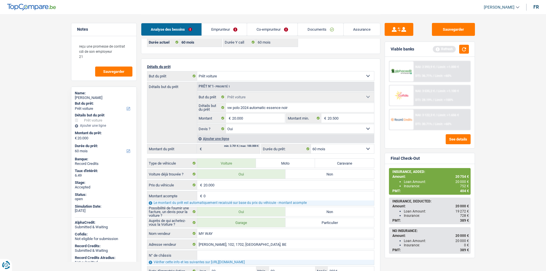
scroll to position [0, 0]
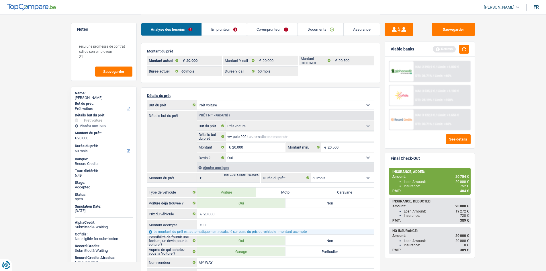
click at [369, 27] on link "Assurance" at bounding box center [362, 29] width 36 height 12
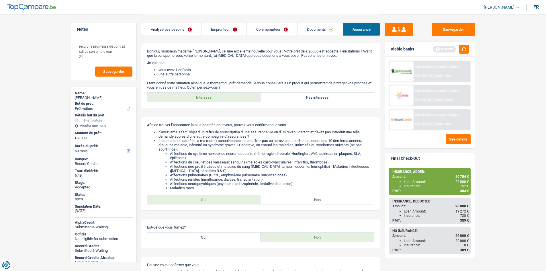
click at [181, 28] on link "Analyse des besoins" at bounding box center [171, 29] width 60 height 12
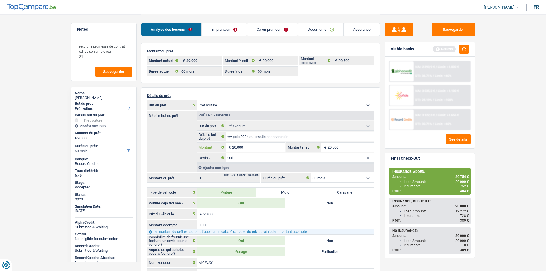
click at [248, 144] on input "20.000" at bounding box center [258, 146] width 52 height 9
type input "20.001"
select select "84"
type input "20.001"
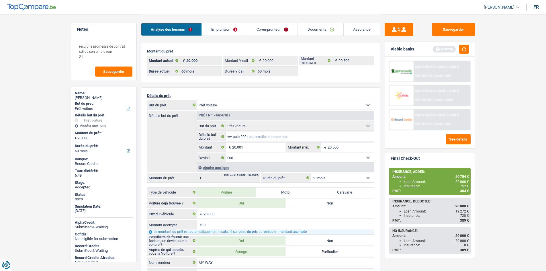
select select "84"
type input "20.001"
select select "84"
click at [487, 91] on main "Notes reçu une promesse de contrat cdi de son employeur 21 Sauvegarder Name: So…" at bounding box center [273, 256] width 546 height 513
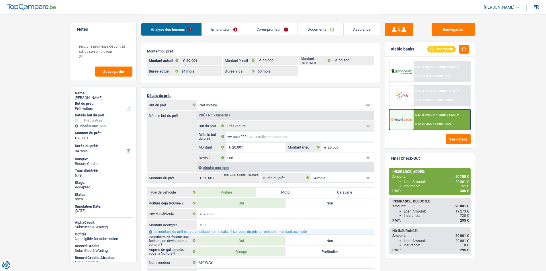
click at [462, 118] on div "NAI: 3 224,2 € / Limit: >1.656 € DTI: 28.45% / Limit: <60%" at bounding box center [442, 119] width 56 height 20
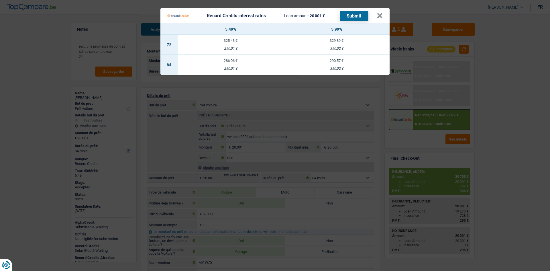
click at [502, 125] on Credits "Record Credits interest rates Loan amount: 20 001 € Submit × 5.49% 5.99% 72 325…" at bounding box center [275, 135] width 550 height 271
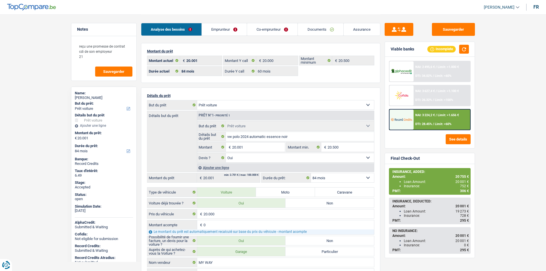
click at [52, 120] on main "Notes reçu une promesse de contrat cdi de son employeur 21 Sauvegarder Name: So…" at bounding box center [273, 256] width 546 height 513
click at [236, 45] on div "Montant du prêt 20.001 € Montant actuel 20.000 € Montant Y call 20.500 € Montan…" at bounding box center [260, 63] width 239 height 40
click at [60, 73] on main "Notes reçu une promesse de contrat cdi de son employeur 21 Sauvegarder Name: So…" at bounding box center [273, 256] width 546 height 513
click at [495, 146] on main "Notes reçu une promesse de contrat cdi de son employeur 21 Sauvegarder Name: So…" at bounding box center [273, 256] width 546 height 513
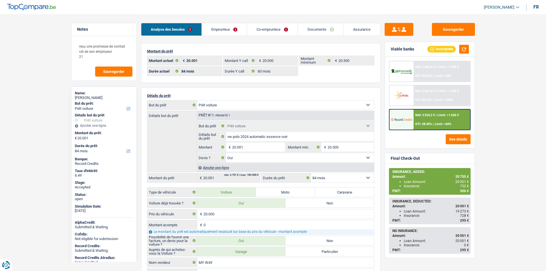
click at [334, 20] on div "Analyse des besoins Emprunteur Co-emprunteur Documents Assurance" at bounding box center [260, 26] width 239 height 24
click at [350, 28] on link "Assurance" at bounding box center [362, 29] width 36 height 12
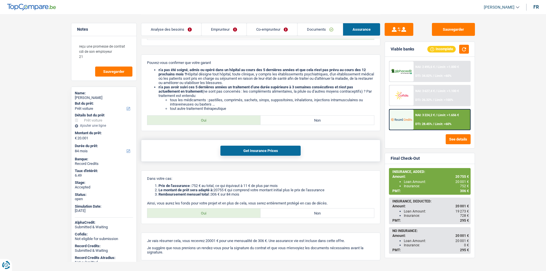
scroll to position [439, 0]
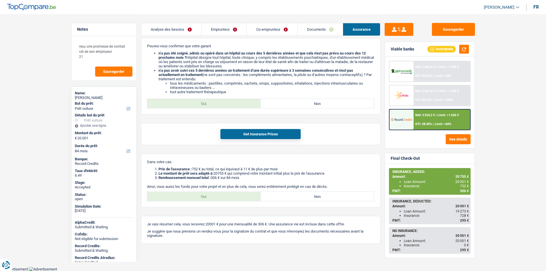
click at [314, 34] on link "Documents" at bounding box center [319, 29] width 45 height 12
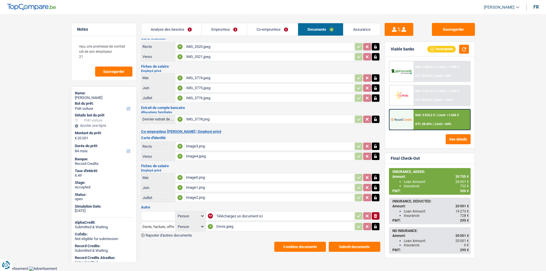
scroll to position [13, 0]
click at [220, 100] on div "IMG_3776.jpeg" at bounding box center [269, 98] width 167 height 9
click at [252, 117] on div "IMG_3778.png" at bounding box center [269, 119] width 167 height 9
click at [220, 90] on div "IMG_3775.jpeg" at bounding box center [269, 88] width 167 height 9
click at [240, 79] on div "IMG_3774.jpeg" at bounding box center [269, 78] width 167 height 9
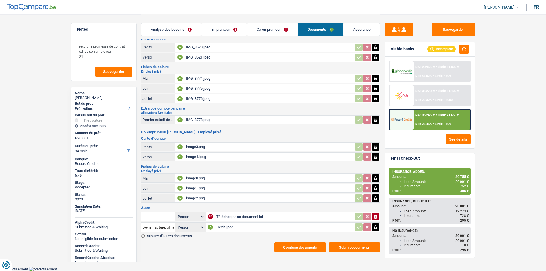
click at [239, 198] on div "image2.png" at bounding box center [269, 198] width 167 height 9
click at [46, 103] on main "Notes reçu une promesse de contrat cdi de son employeur 21 Sauvegarder Name: So…" at bounding box center [273, 127] width 546 height 280
click at [358, 28] on link "Assurance" at bounding box center [361, 29] width 37 height 12
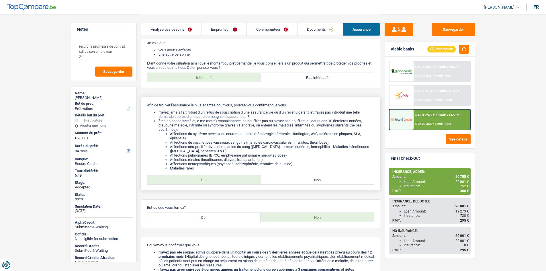
scroll to position [0, 0]
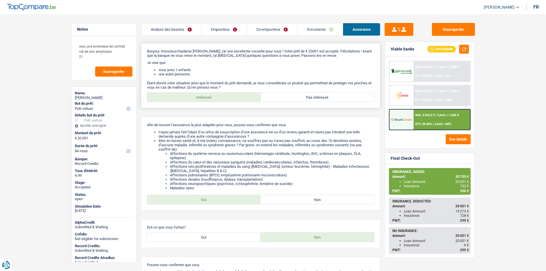
click at [343, 98] on label "Pas intéressé" at bounding box center [317, 97] width 113 height 9
click at [343, 98] on input "Pas intéressé" at bounding box center [317, 97] width 113 height 9
radio input "true"
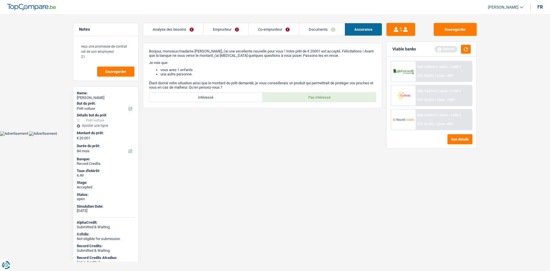
click at [504, 104] on main "Notes reçu une promesse de contrat cdi de son employeur 21 Sauvegarder Name: So…" at bounding box center [275, 65] width 550 height 131
click at [42, 126] on main "Notes reçu une promesse de contrat cdi de son employeur 21 Sauvegarder Name: So…" at bounding box center [275, 65] width 550 height 131
click at [194, 29] on link "Analyse des besoins" at bounding box center [173, 29] width 60 height 12
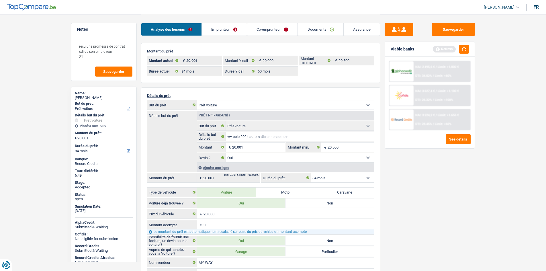
click at [415, 204] on div "Sauvegarder Viable banks Refresh NAI: 2 495,6 € / Limit: >1.000 € DTI: 34.02% /…" at bounding box center [429, 142] width 99 height 239
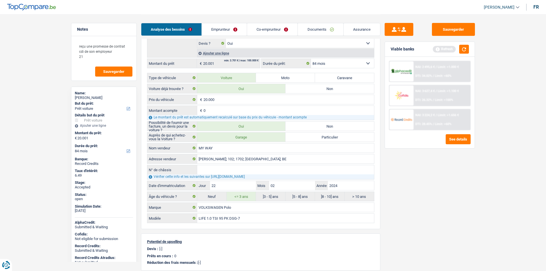
scroll to position [115, 0]
drag, startPoint x: 327, startPoint y: 25, endPoint x: 312, endPoint y: 41, distance: 22.3
click at [327, 25] on link "Documents" at bounding box center [320, 29] width 45 height 12
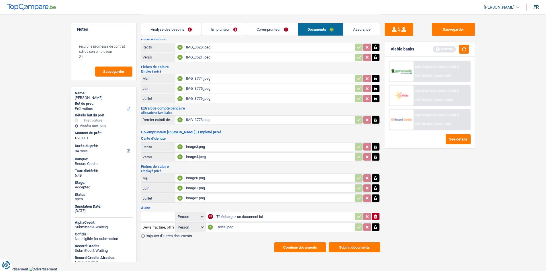
click at [252, 230] on div "Devis.jpeg" at bounding box center [284, 227] width 136 height 9
click at [217, 29] on link "Emprunteur" at bounding box center [223, 29] width 45 height 12
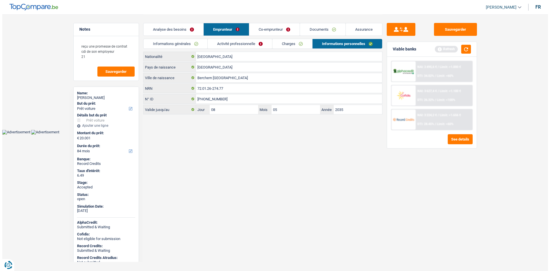
scroll to position [0, 0]
click at [235, 42] on link "Activité professionnelle" at bounding box center [240, 43] width 64 height 9
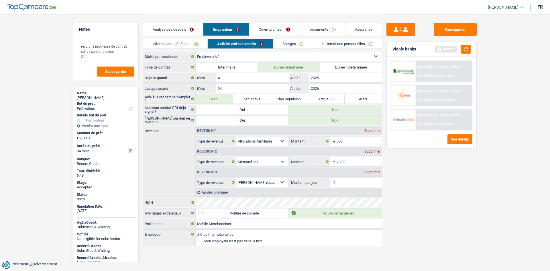
click at [296, 41] on link "Charges" at bounding box center [293, 43] width 40 height 9
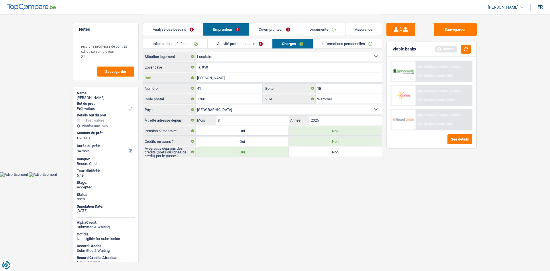
click at [259, 78] on input "Jan Vanden Broeckstraat" at bounding box center [289, 77] width 186 height 9
click at [241, 91] on input "41" at bounding box center [229, 88] width 67 height 9
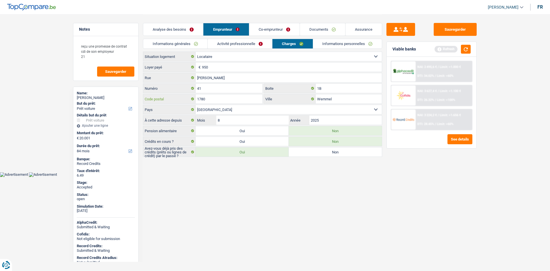
click at [244, 102] on input "1780" at bounding box center [229, 98] width 67 height 9
click at [344, 97] on input "Wemmel" at bounding box center [349, 98] width 66 height 9
click at [337, 41] on link "Informations personnelles" at bounding box center [347, 43] width 69 height 9
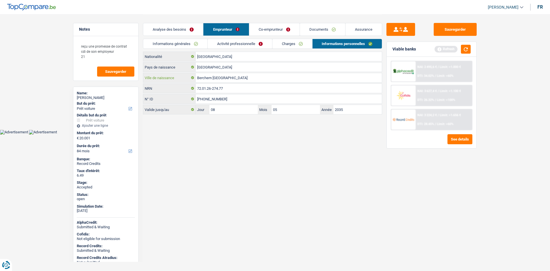
click at [249, 77] on input "Berchem Saint Agathe" at bounding box center [289, 77] width 186 height 9
drag, startPoint x: 279, startPoint y: 27, endPoint x: 282, endPoint y: 28, distance: 3.2
click at [279, 27] on link "Co-emprunteur" at bounding box center [274, 29] width 50 height 12
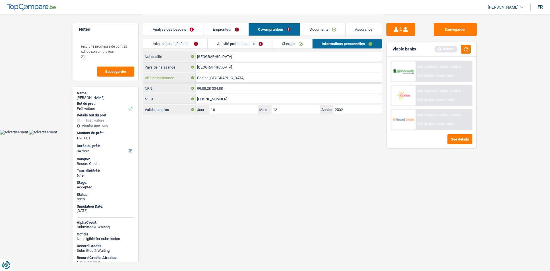
click at [278, 74] on input "Berche Saint Agathe" at bounding box center [289, 77] width 186 height 9
click at [278, 77] on input "Berche Saint Agathe" at bounding box center [289, 77] width 186 height 9
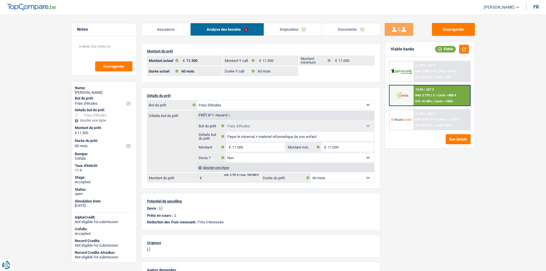
select select "study"
select select "60"
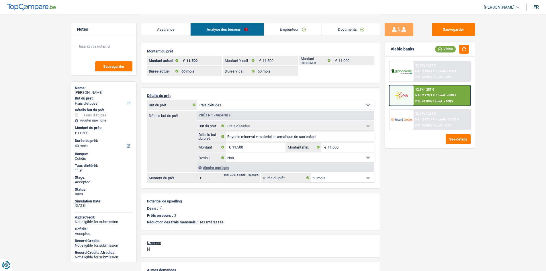
select select "study"
select select "false"
select select "60"
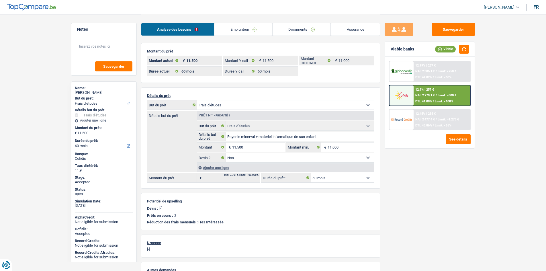
click at [262, 27] on link "Emprunteur" at bounding box center [243, 29] width 58 height 12
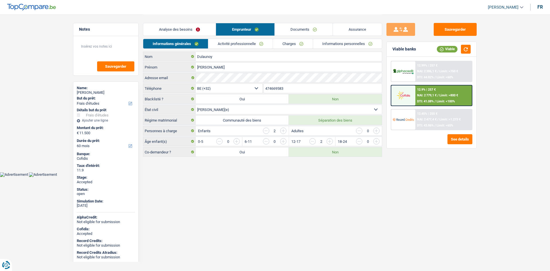
click at [297, 42] on link "Charges" at bounding box center [293, 43] width 40 height 9
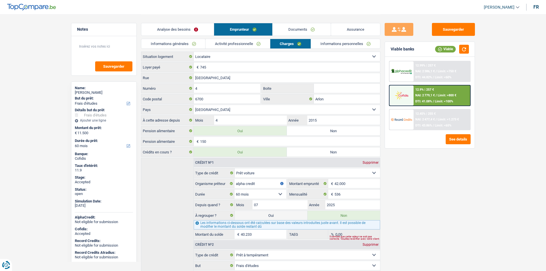
click at [96, 91] on div "[PERSON_NAME]" at bounding box center [104, 92] width 58 height 5
copy div "[PERSON_NAME]"
click at [193, 46] on link "Informations générales" at bounding box center [173, 43] width 64 height 9
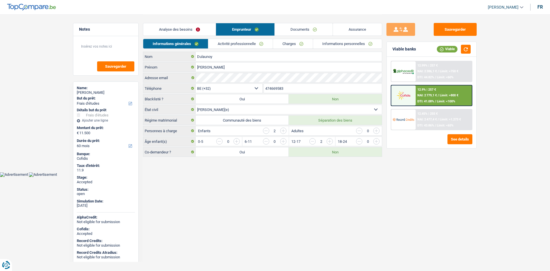
click at [283, 87] on input "474669583" at bounding box center [323, 88] width 118 height 9
click at [231, 42] on link "Activité professionnelle" at bounding box center [240, 43] width 64 height 9
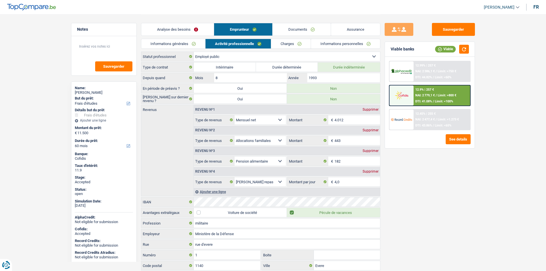
click at [422, 176] on div "Sauvegarder Viable banks Viable 12.99% | 257 € NAI: 2 386,1 € / Limit: >750 € D…" at bounding box center [429, 142] width 99 height 239
click at [286, 45] on link "Charges" at bounding box center [291, 43] width 40 height 9
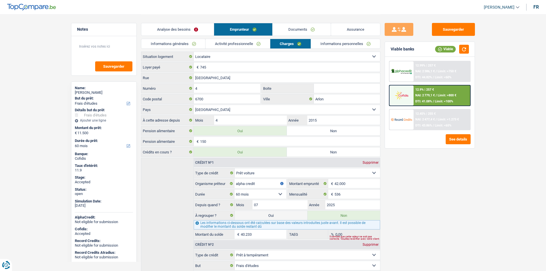
click at [330, 45] on link "Informations personnelles" at bounding box center [345, 43] width 69 height 9
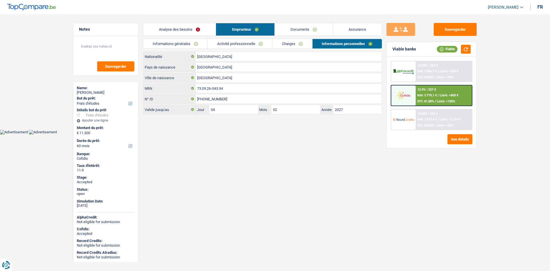
click at [263, 134] on html "Vous avez le contrôle de vos données Nous utilisons des cookies, tout comme nos…" at bounding box center [275, 67] width 550 height 134
click at [292, 28] on link "Documents" at bounding box center [304, 29] width 58 height 12
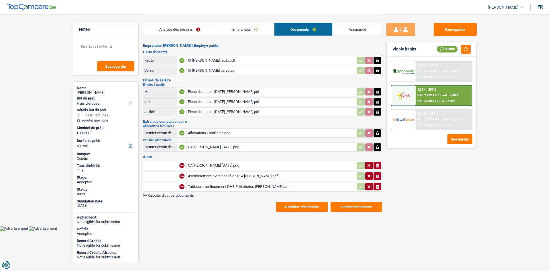
click at [350, 34] on link "Assurance" at bounding box center [357, 29] width 49 height 12
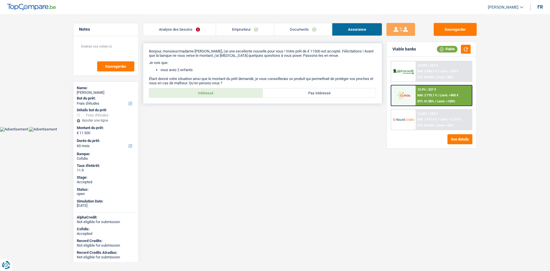
click at [241, 99] on div "Bonjour, monsieur/madame [PERSON_NAME], j'ai une excellente nouvelle pour vous …" at bounding box center [262, 73] width 239 height 61
drag, startPoint x: 241, startPoint y: 95, endPoint x: 242, endPoint y: 104, distance: 9.0
click at [241, 95] on label "Intéressé" at bounding box center [205, 92] width 113 height 9
click at [241, 95] on input "Intéressé" at bounding box center [205, 92] width 113 height 9
radio input "true"
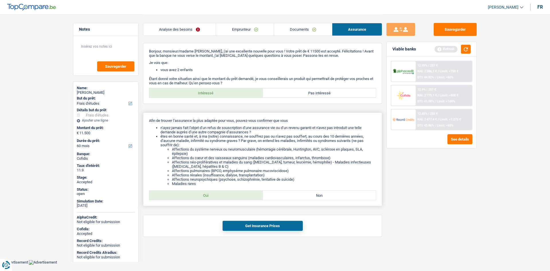
click at [229, 192] on label "Oui" at bounding box center [205, 195] width 113 height 9
click at [229, 192] on input "Oui" at bounding box center [205, 195] width 113 height 9
radio input "true"
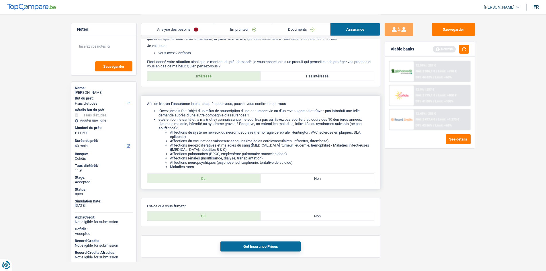
scroll to position [31, 0]
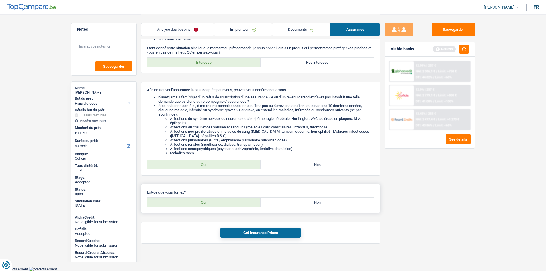
click at [299, 200] on label "Non" at bounding box center [317, 201] width 113 height 9
click at [299, 200] on input "Non" at bounding box center [317, 201] width 113 height 9
radio input "true"
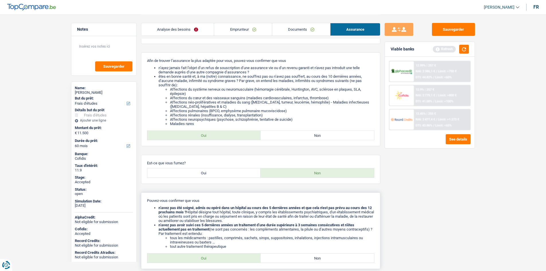
scroll to position [116, 0]
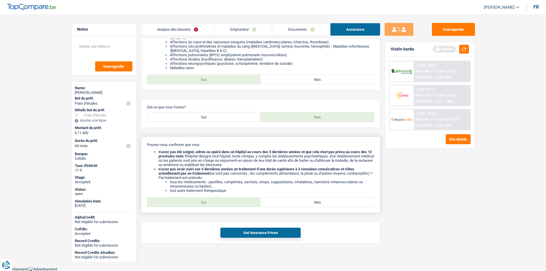
click at [211, 207] on div "Pouvez-vous confirmer que vous n’avez pas été soigné, admis ou opéré dans un hô…" at bounding box center [260, 174] width 239 height 77
click at [211, 202] on label "Oui" at bounding box center [203, 201] width 113 height 9
click at [211, 202] on input "Oui" at bounding box center [203, 201] width 113 height 9
radio input "true"
click at [258, 231] on button "Get Insurance Prices" at bounding box center [260, 233] width 80 height 10
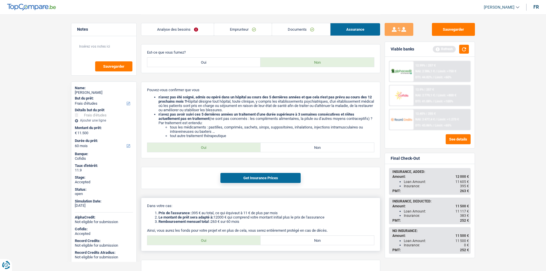
scroll to position [199, 0]
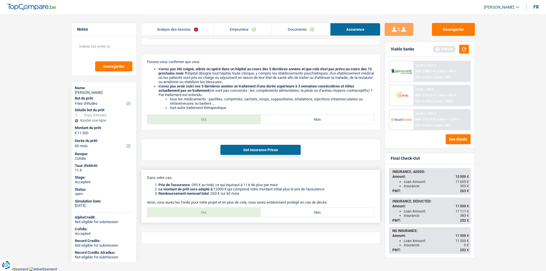
click at [224, 212] on label "Oui" at bounding box center [203, 211] width 113 height 9
click at [224, 212] on input "Oui" at bounding box center [203, 211] width 113 height 9
radio input "true"
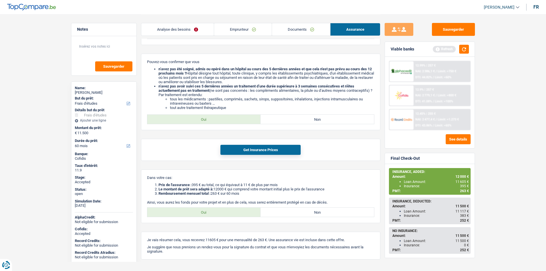
click at [522, 171] on main "Notes Sauvegarder Name: [PERSON_NAME] But du prêt: Confort maison: meubles, tex…" at bounding box center [273, 41] width 546 height 481
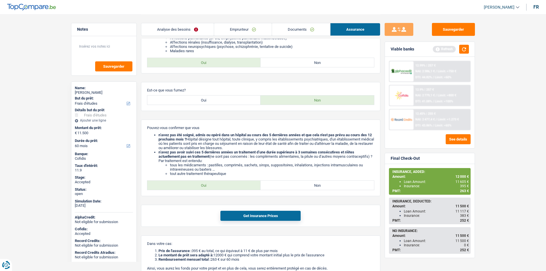
scroll to position [55, 0]
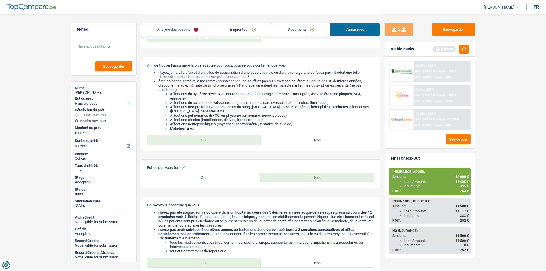
drag, startPoint x: 179, startPoint y: 30, endPoint x: 189, endPoint y: 37, distance: 11.6
click at [179, 30] on link "Analyse des besoins" at bounding box center [177, 29] width 73 height 12
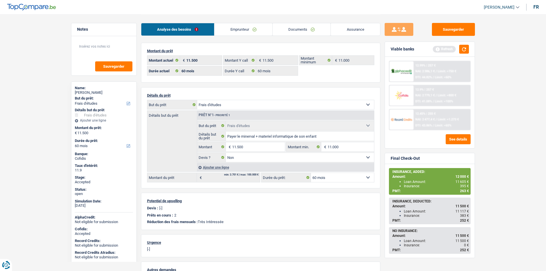
scroll to position [0, 0]
click at [51, 112] on main "Notes Sauvegarder Name: [PERSON_NAME] But du prêt: Confort maison: meubles, tex…" at bounding box center [273, 179] width 546 height 359
click at [466, 50] on button "button" at bounding box center [464, 49] width 10 height 9
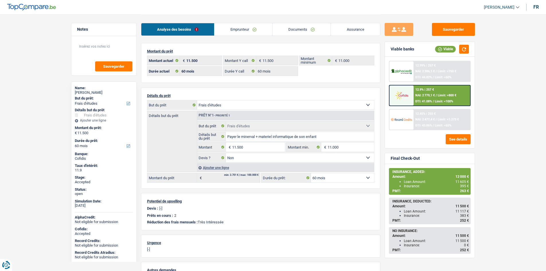
click at [442, 91] on div "12.9% | 257 € NAI: 2 779,1 € / Limit: >800 € DTI: 41.08% / Limit: <100%" at bounding box center [442, 95] width 56 height 20
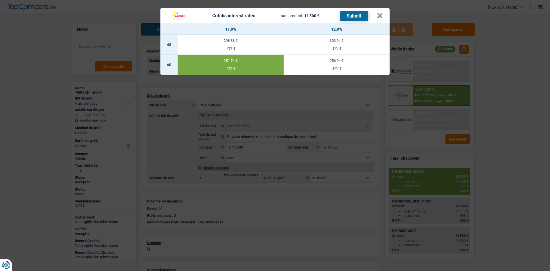
click at [493, 92] on div "Cofidis interest rates Loan amount: 11 500 € Submit × 11.9% 12.9% 48 298,88 € 7…" at bounding box center [275, 135] width 550 height 271
